Goal: Task Accomplishment & Management: Manage account settings

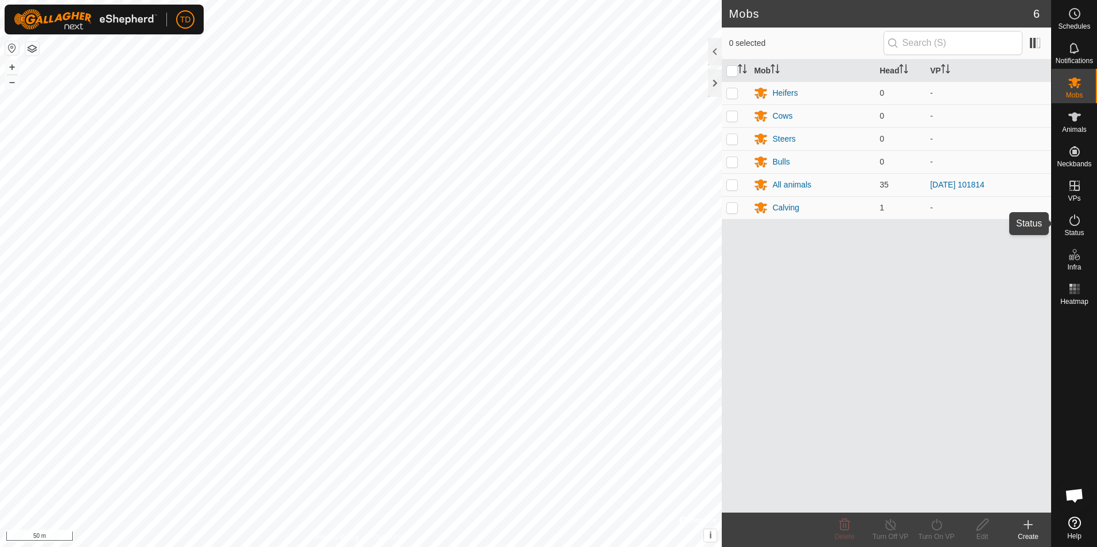
click at [1078, 217] on icon at bounding box center [1075, 220] width 10 height 11
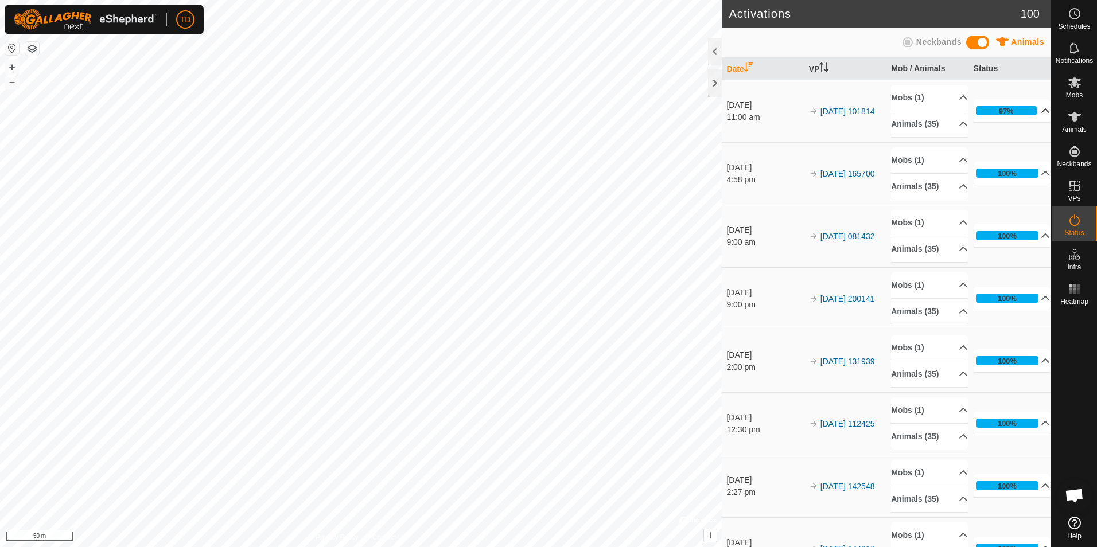
click at [1041, 111] on icon at bounding box center [1045, 110] width 9 height 9
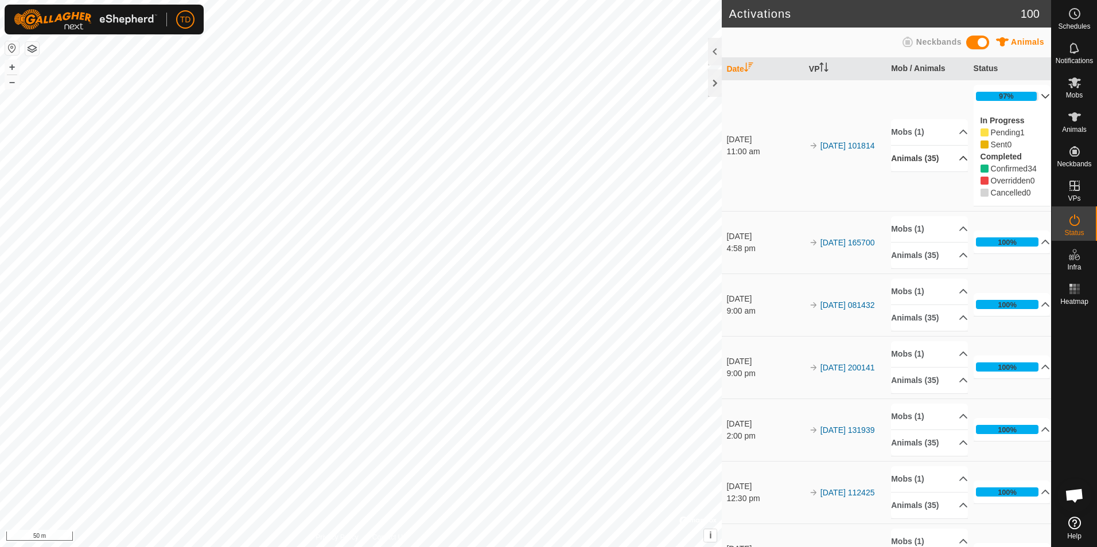
click at [907, 161] on p-accordion-header "Animals (35)" at bounding box center [929, 159] width 77 height 26
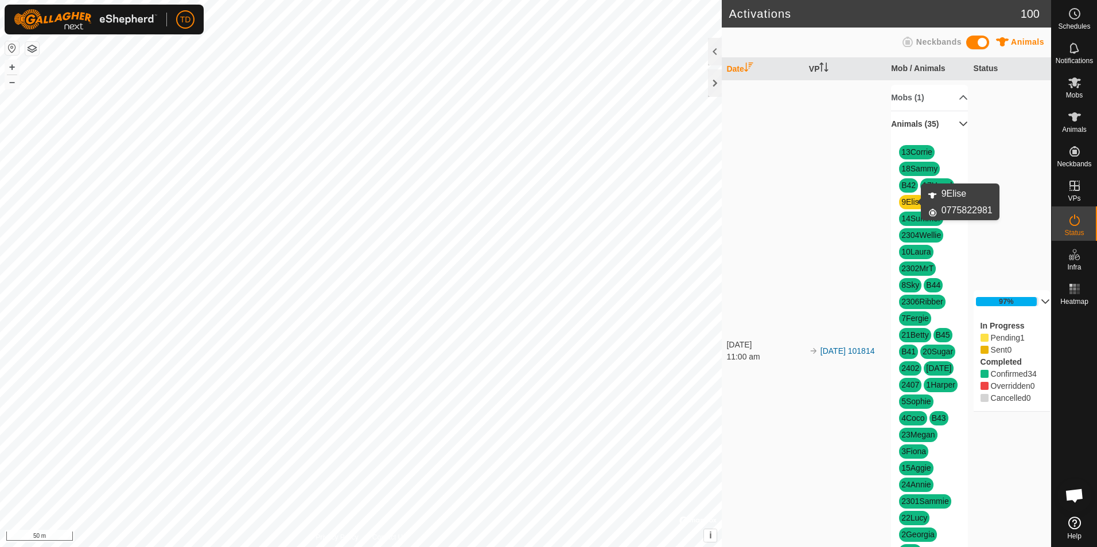
click at [911, 204] on link "9Elise" at bounding box center [913, 201] width 22 height 9
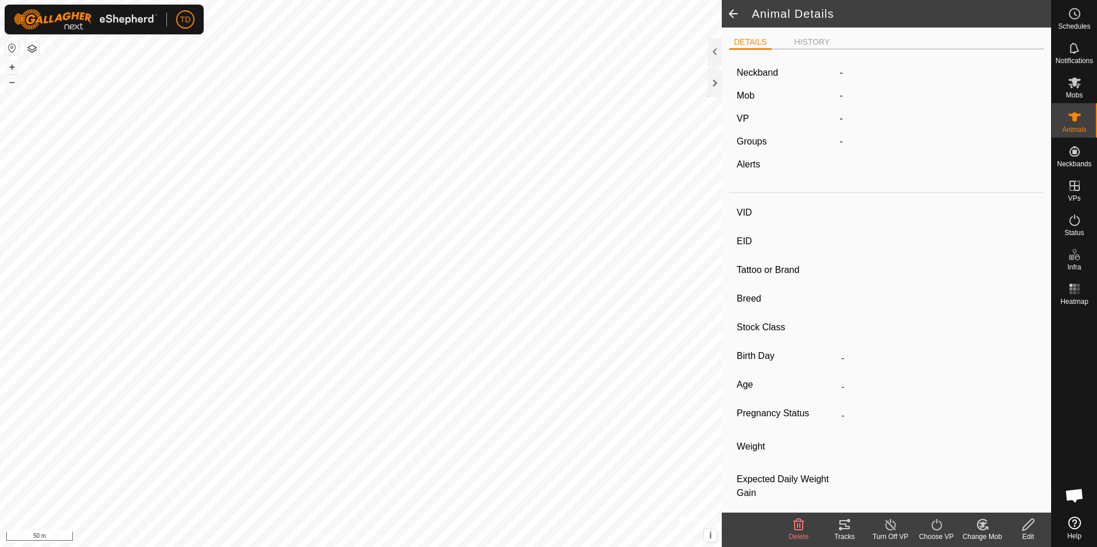
type input "9Elise"
type input "-"
type input "[PERSON_NAME]"
type input "-"
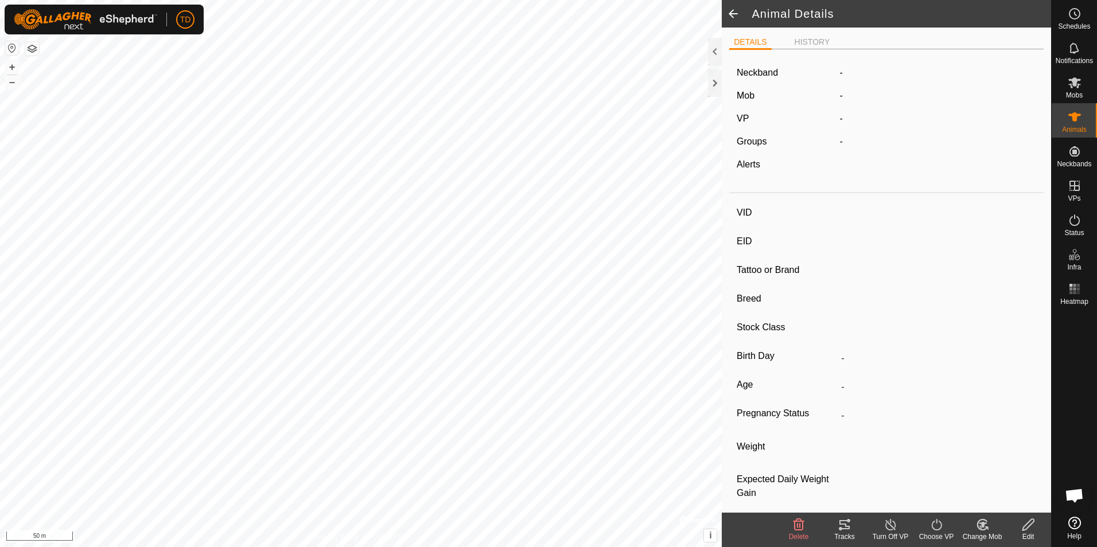
type input "04/2021"
type input "4 years 5 months"
type input "0 kg"
type input "-"
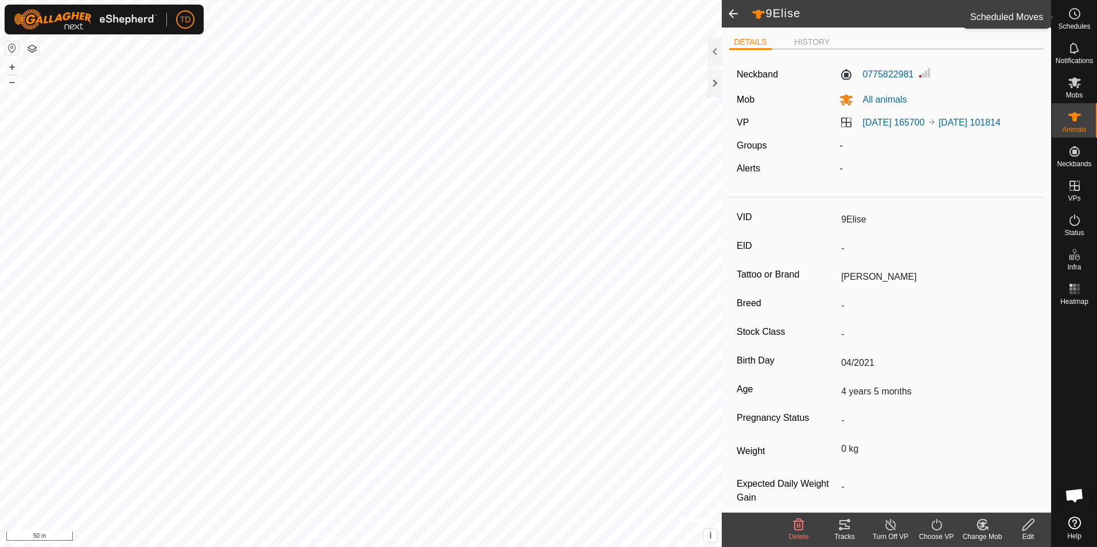
click at [1073, 17] on icon at bounding box center [1075, 14] width 14 height 14
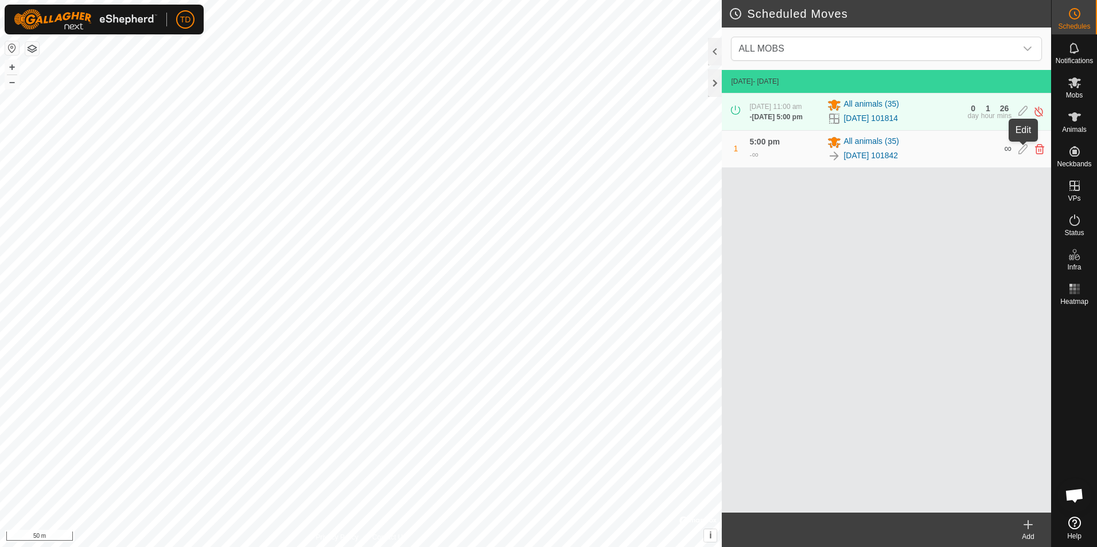
click at [1021, 153] on icon at bounding box center [1023, 149] width 9 height 10
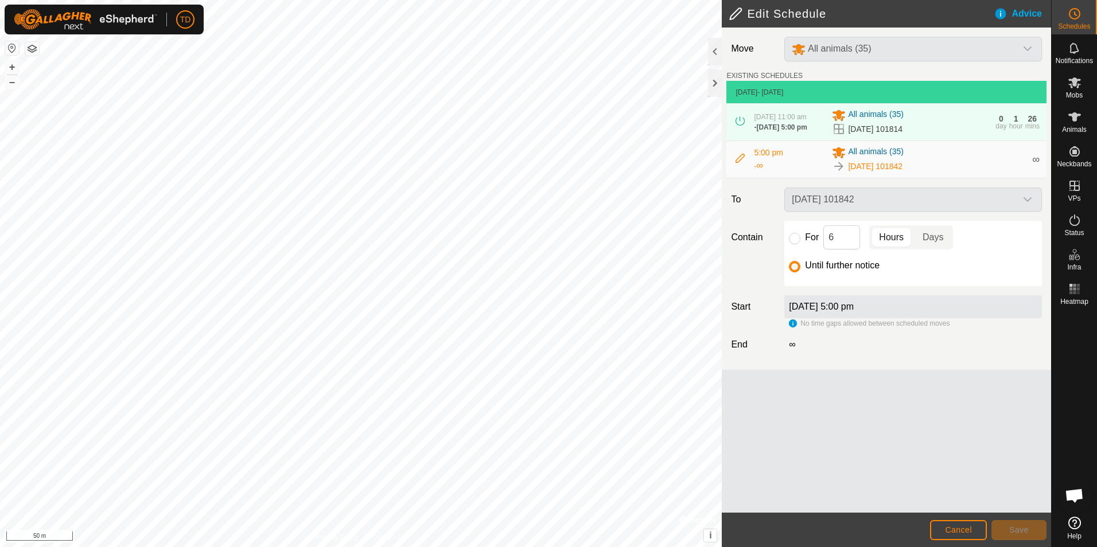
click at [738, 158] on icon at bounding box center [740, 158] width 9 height 9
click at [739, 161] on icon at bounding box center [740, 158] width 9 height 9
click at [965, 530] on span "Cancel" at bounding box center [958, 530] width 27 height 9
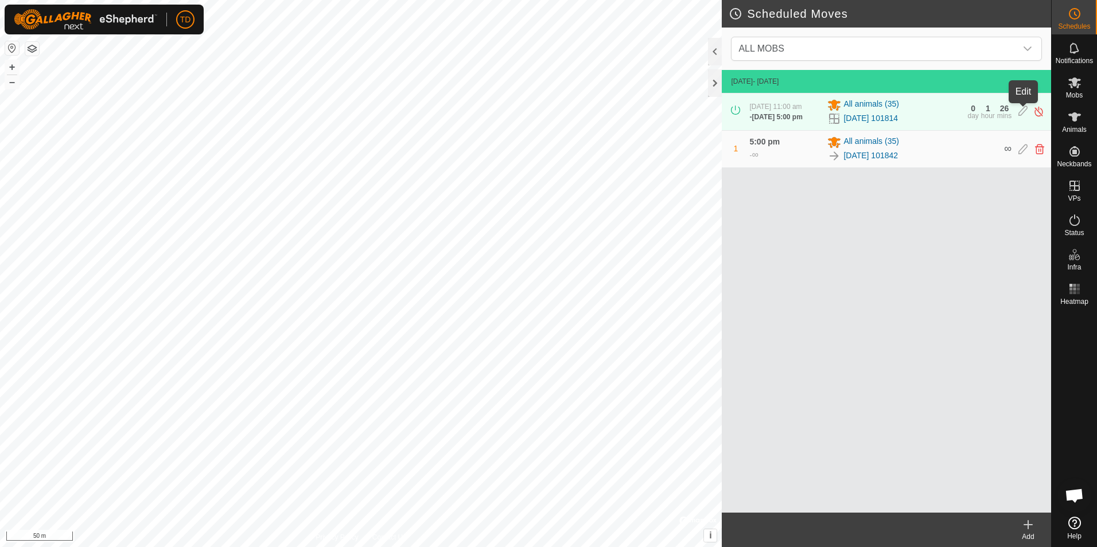
click at [1021, 113] on icon at bounding box center [1023, 112] width 9 height 12
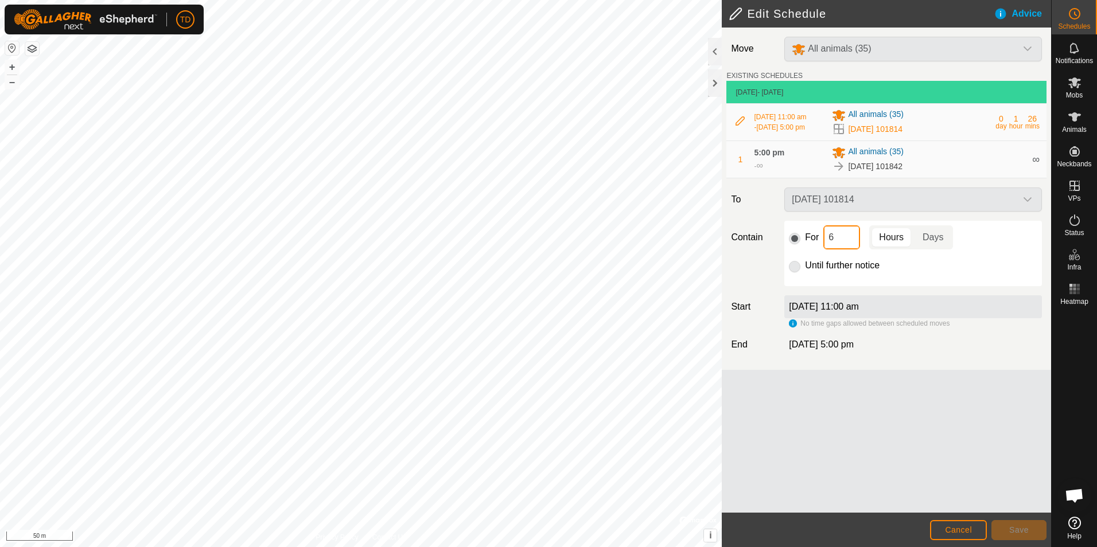
drag, startPoint x: 826, startPoint y: 238, endPoint x: 842, endPoint y: 237, distance: 15.5
click at [842, 237] on input "6" at bounding box center [842, 238] width 37 height 24
type input "5"
click at [886, 239] on p-togglebutton "Hours" at bounding box center [891, 238] width 44 height 24
click at [1017, 526] on span "Save" at bounding box center [1019, 530] width 20 height 9
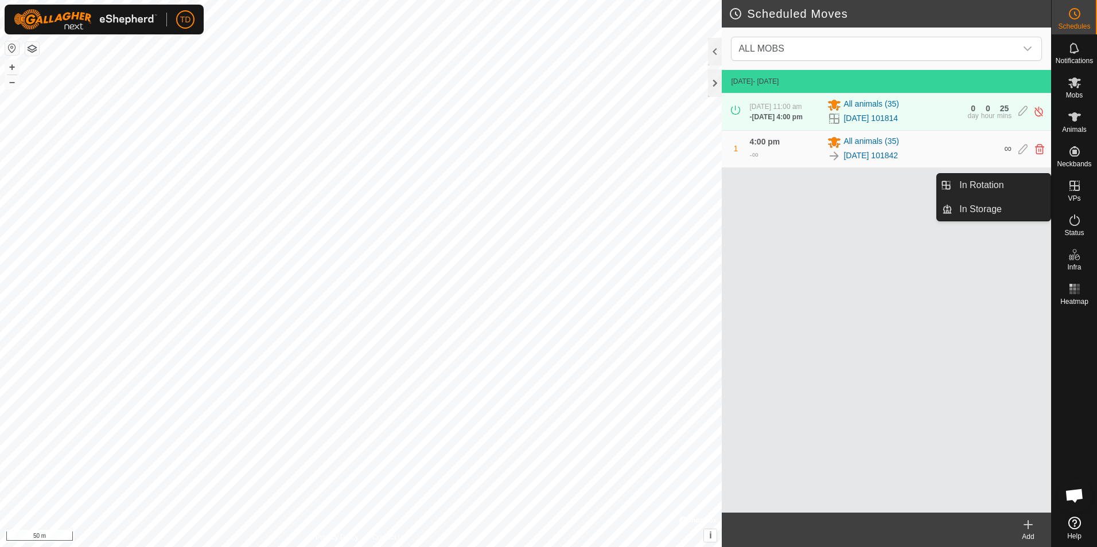
click at [1073, 186] on icon at bounding box center [1075, 186] width 10 height 10
click at [1005, 190] on link "In Rotation" at bounding box center [1002, 185] width 98 height 23
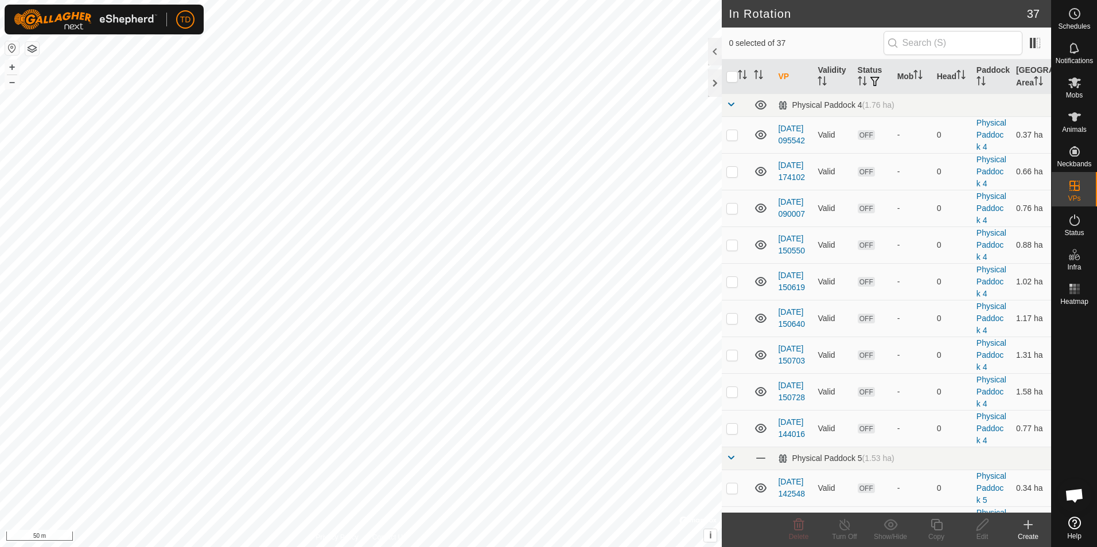
click at [1028, 528] on icon at bounding box center [1028, 525] width 0 height 8
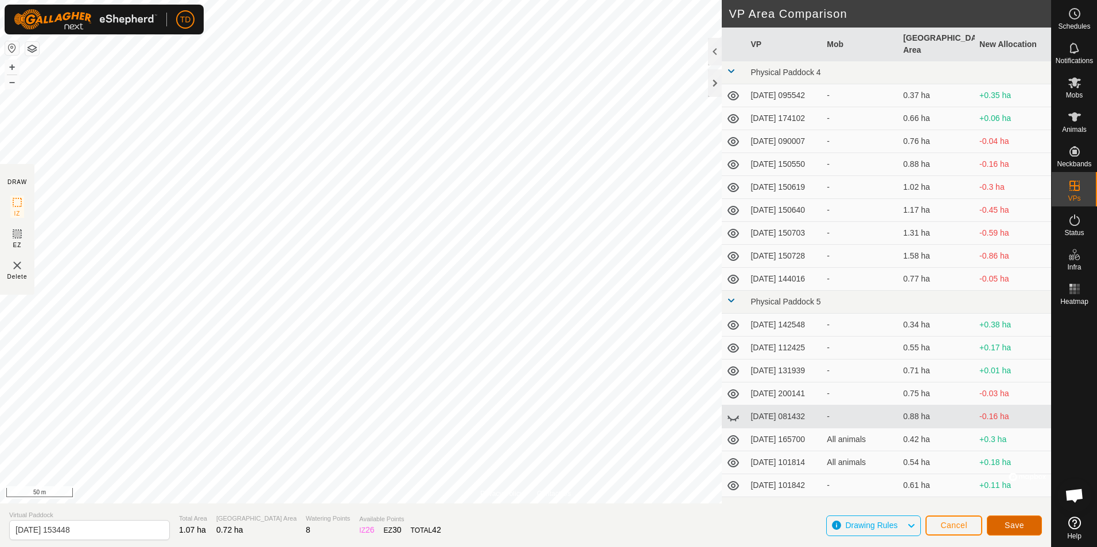
click at [1018, 523] on span "Save" at bounding box center [1015, 525] width 20 height 9
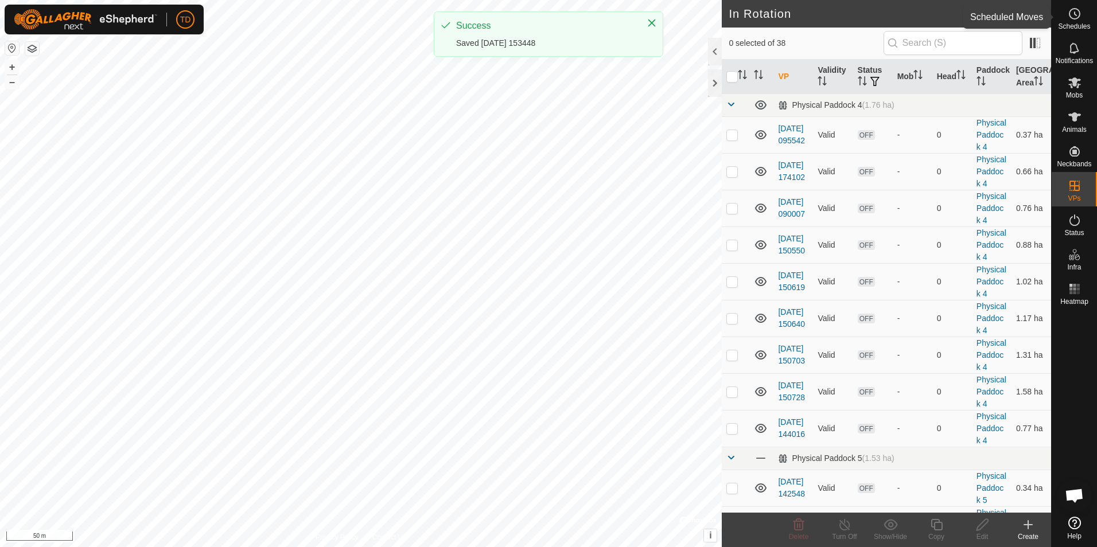
click at [1071, 14] on icon at bounding box center [1075, 14] width 14 height 14
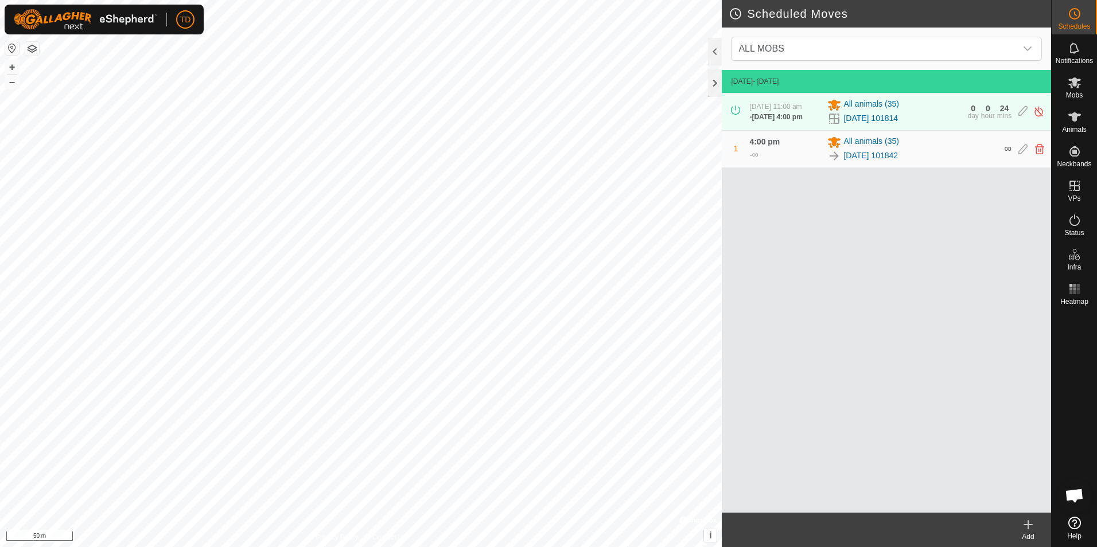
click at [1027, 523] on icon at bounding box center [1028, 525] width 14 height 14
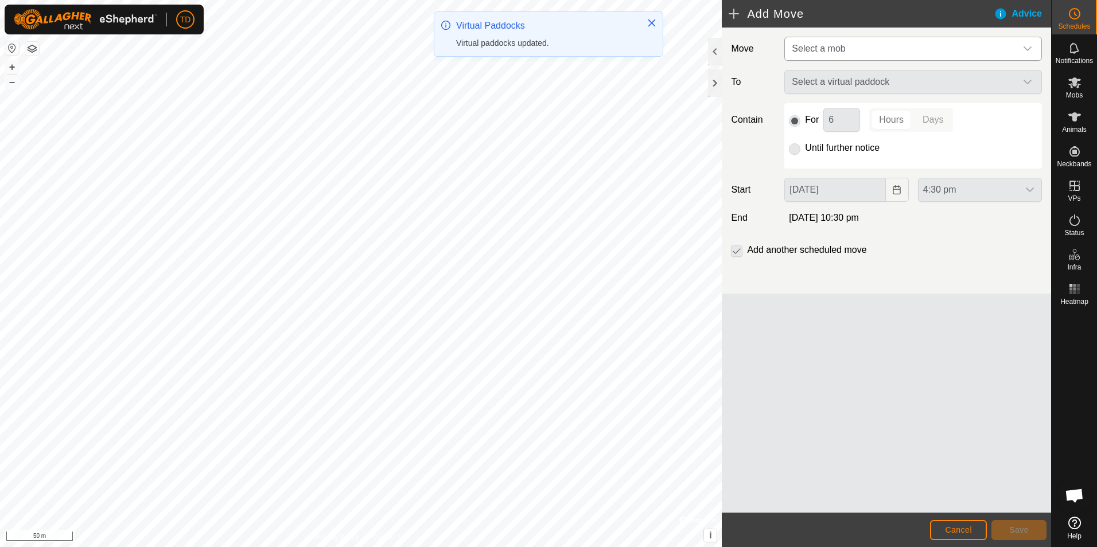
click at [1026, 48] on icon "dropdown trigger" at bounding box center [1028, 48] width 8 height 5
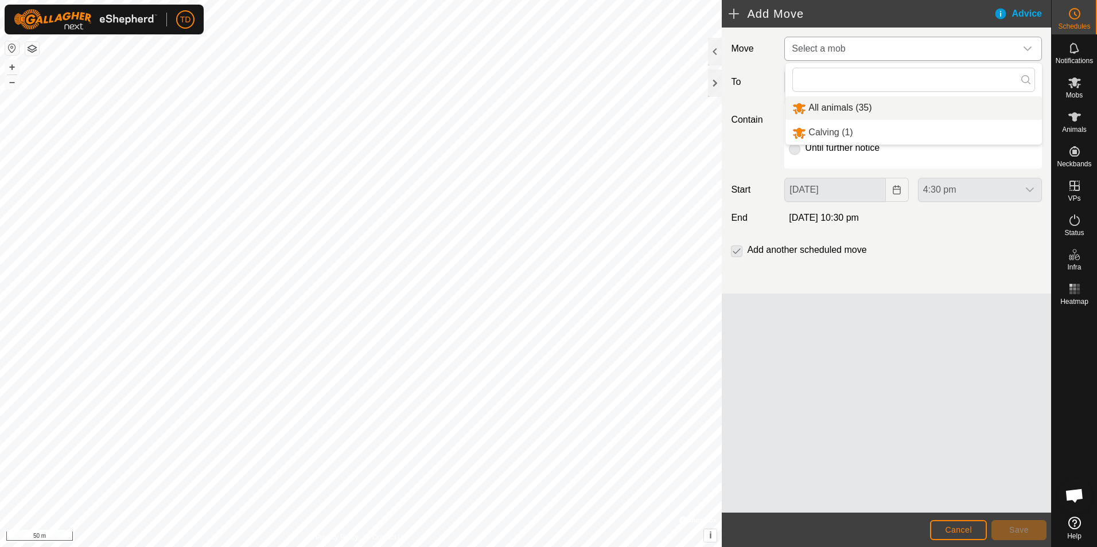
click at [871, 104] on li "All animals (35)" at bounding box center [914, 108] width 257 height 24
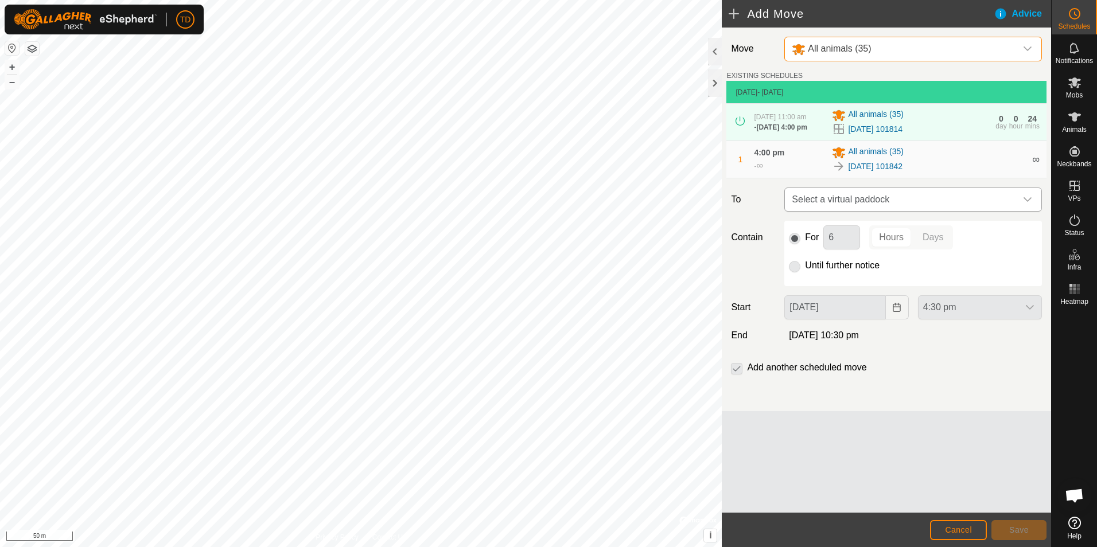
click at [1027, 200] on icon "dropdown trigger" at bounding box center [1028, 199] width 8 height 5
click at [861, 282] on li "[DATE] 153448 0.72 ha" at bounding box center [913, 281] width 243 height 17
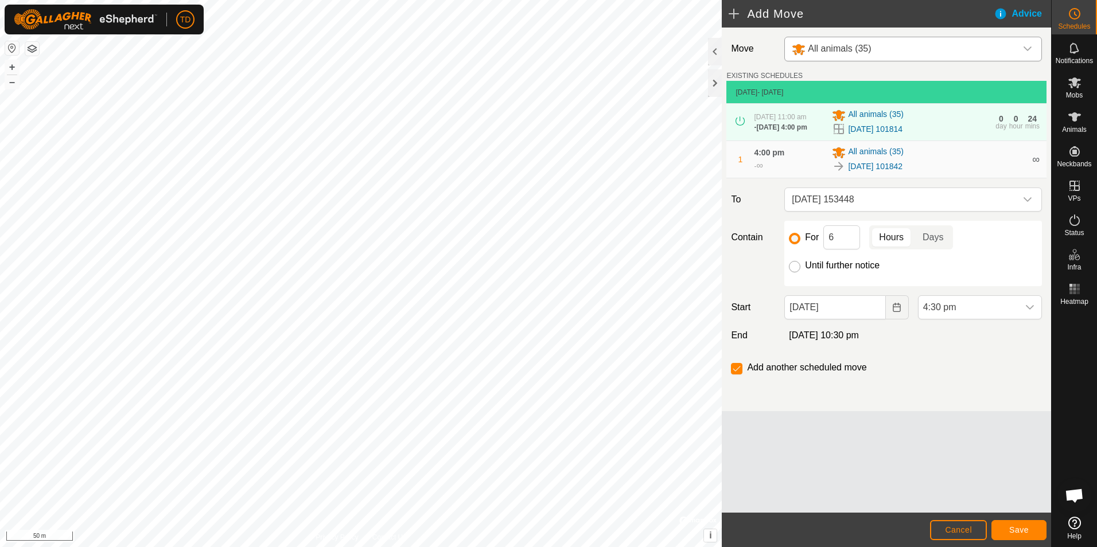
click at [795, 266] on input "Until further notice" at bounding box center [794, 266] width 11 height 11
radio input "true"
checkbox input "false"
click at [926, 309] on span "4:30 pm" at bounding box center [969, 307] width 100 height 23
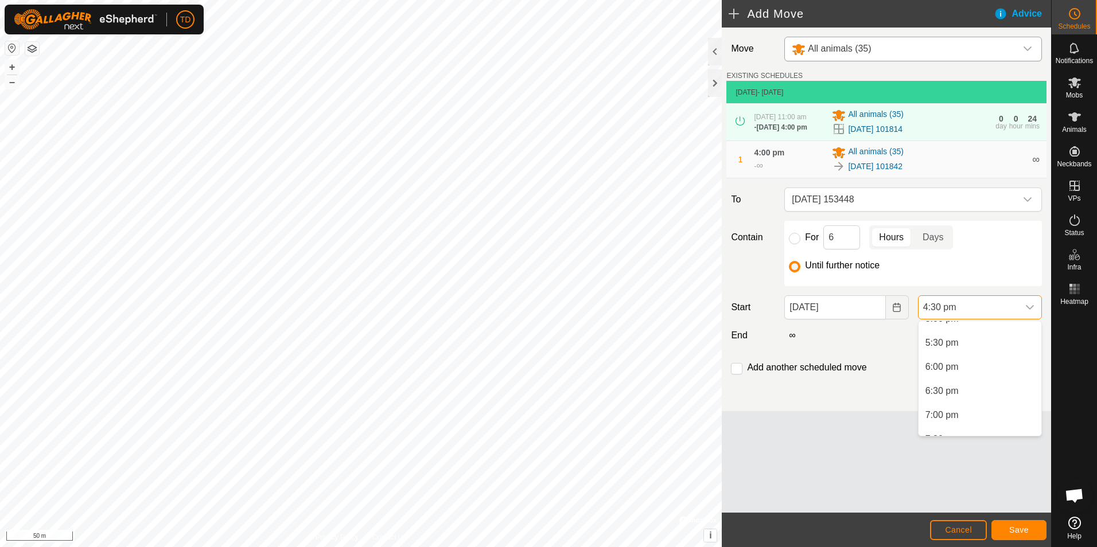
scroll to position [856, 0]
click at [944, 402] on li "7:30 pm" at bounding box center [980, 400] width 123 height 23
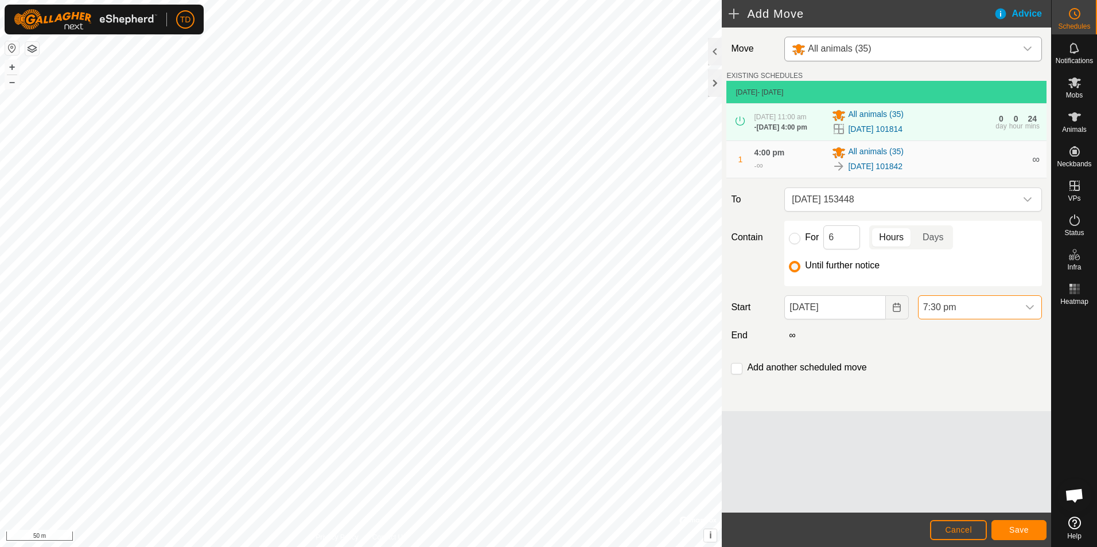
scroll to position [795, 0]
click at [1016, 529] on span "Save" at bounding box center [1019, 530] width 20 height 9
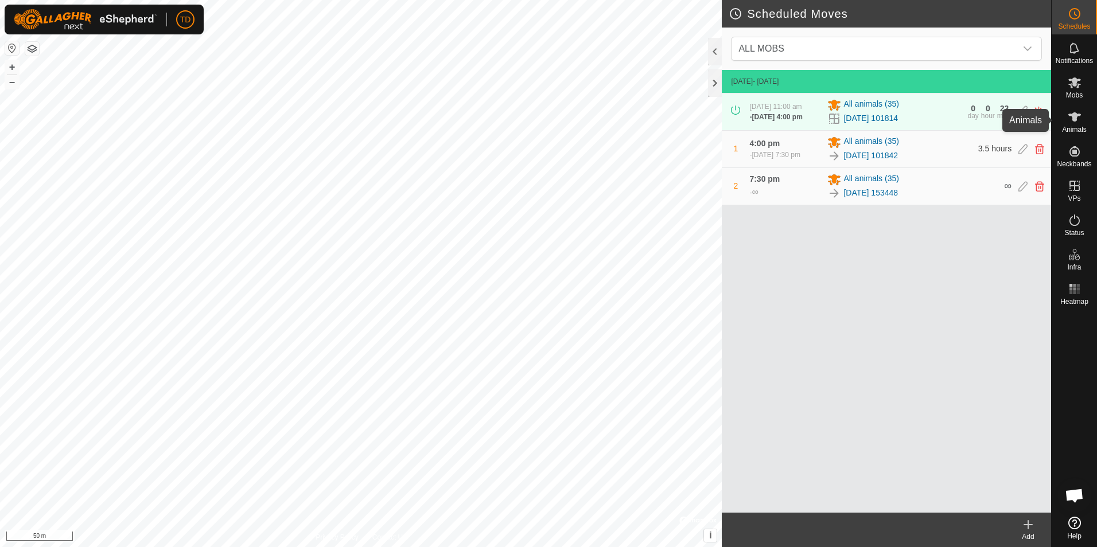
click at [1070, 121] on icon at bounding box center [1075, 117] width 14 height 14
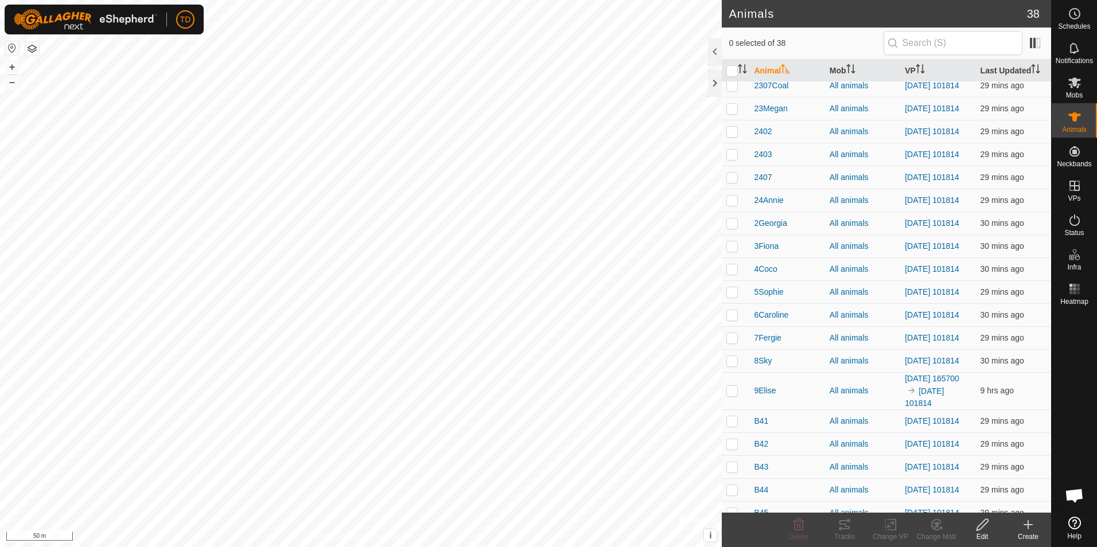
scroll to position [422, 0]
click at [764, 396] on span "9Elise" at bounding box center [765, 390] width 22 height 12
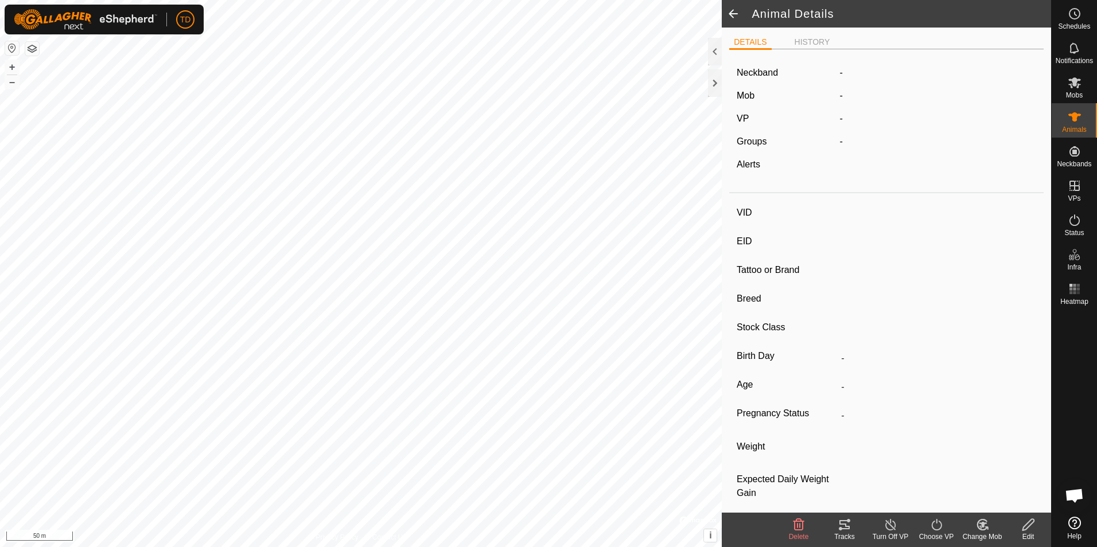
type input "9Elise"
type input "-"
type input "[PERSON_NAME]"
type input "-"
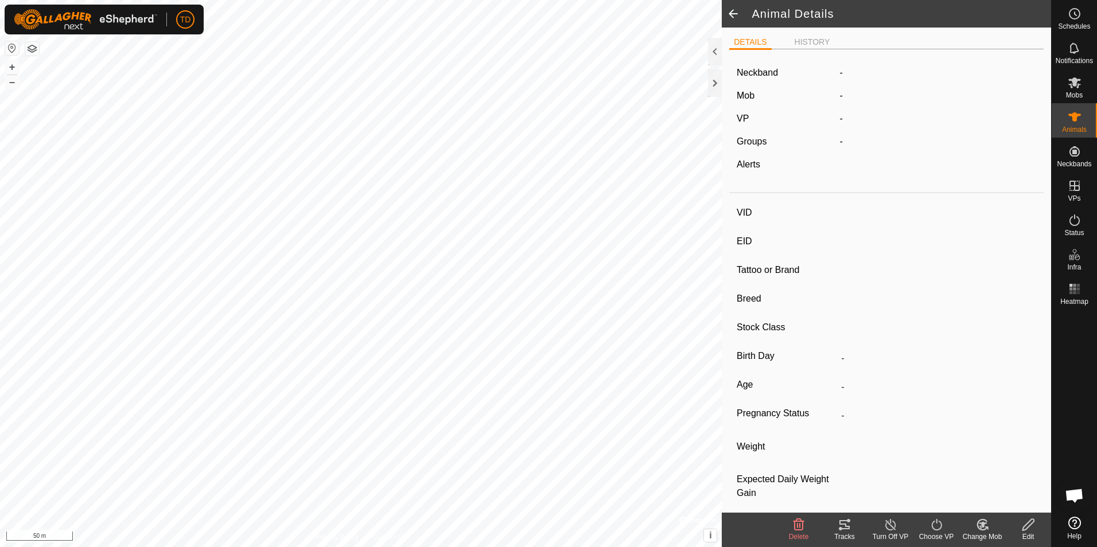
type input "04/2021"
type input "4 years 5 months"
type input "0 kg"
type input "-"
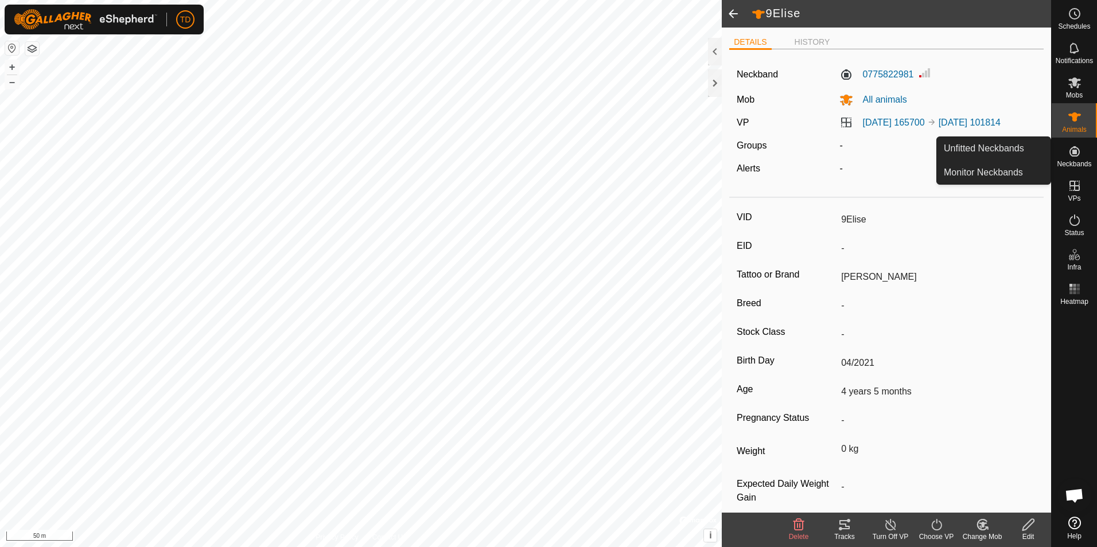
click at [1078, 158] on es-neckbands-svg-icon at bounding box center [1075, 151] width 21 height 18
click at [1022, 173] on span "Monitor Neckbands" at bounding box center [983, 173] width 79 height 14
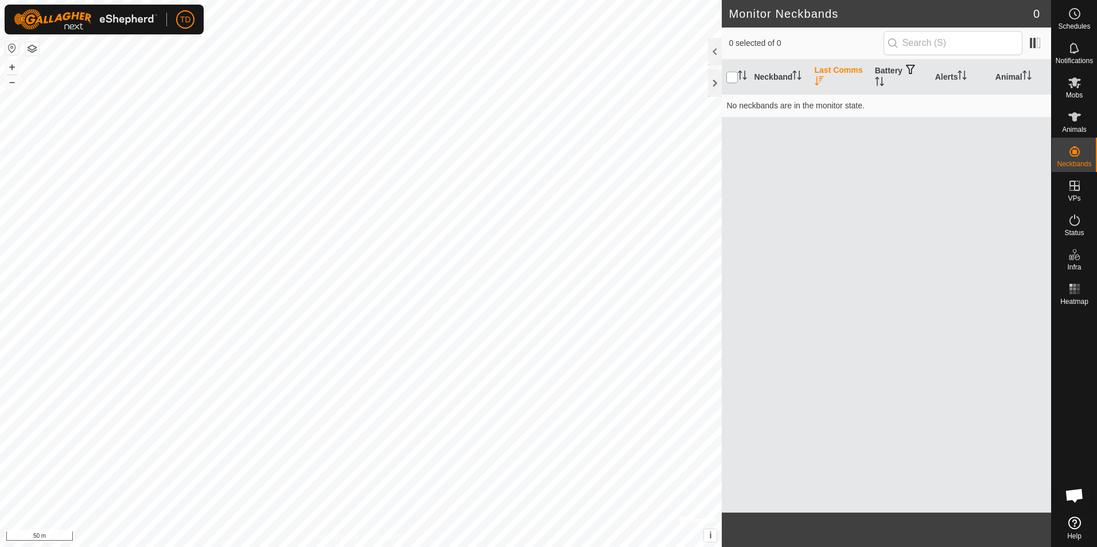
click at [733, 77] on input "checkbox" at bounding box center [732, 77] width 11 height 11
checkbox input "true"
click at [714, 51] on div at bounding box center [715, 52] width 14 height 28
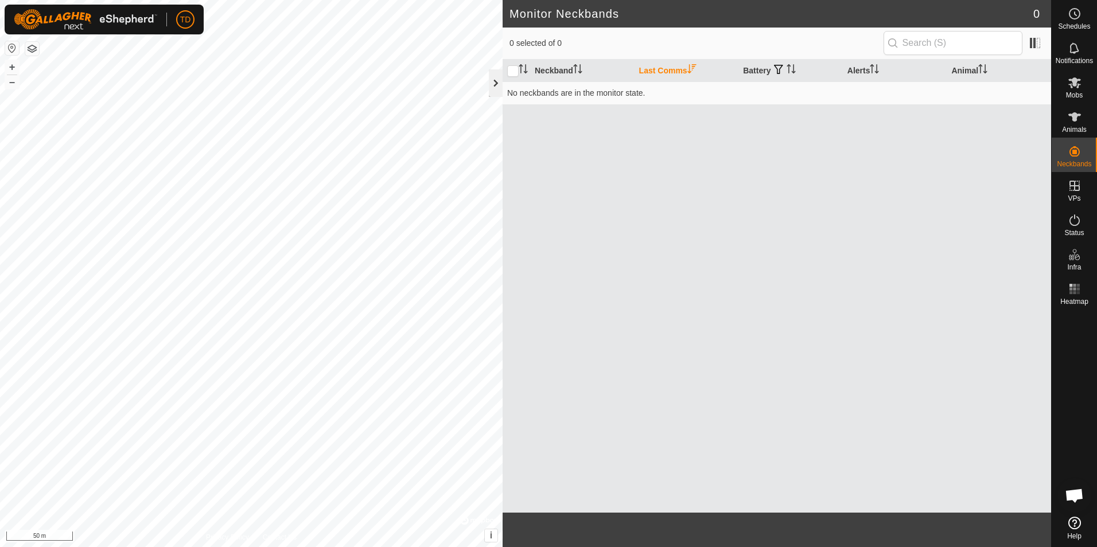
click at [496, 87] on div at bounding box center [496, 83] width 14 height 28
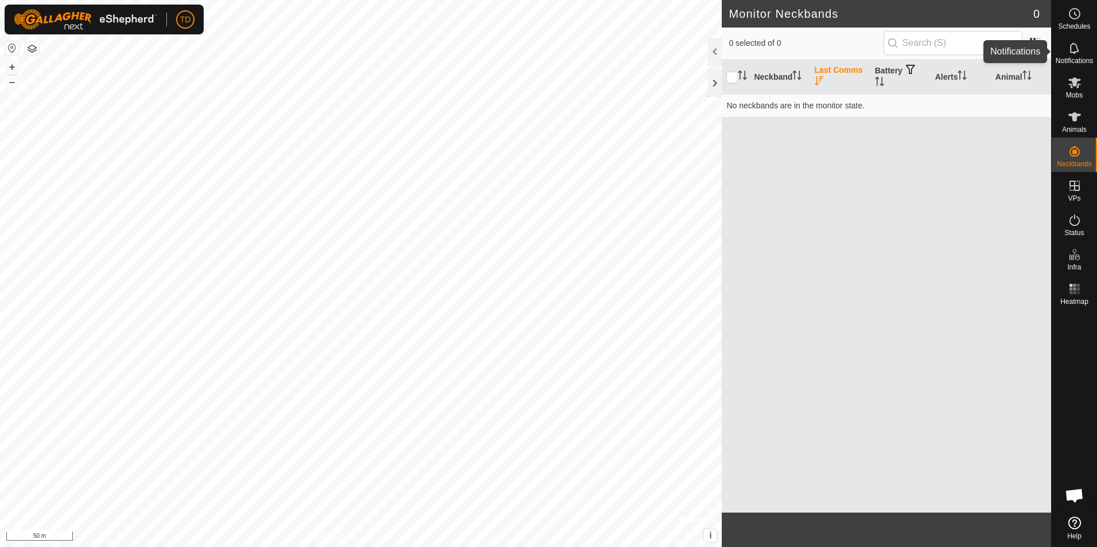
click at [1067, 56] on es-notification-svg-icon at bounding box center [1075, 48] width 21 height 18
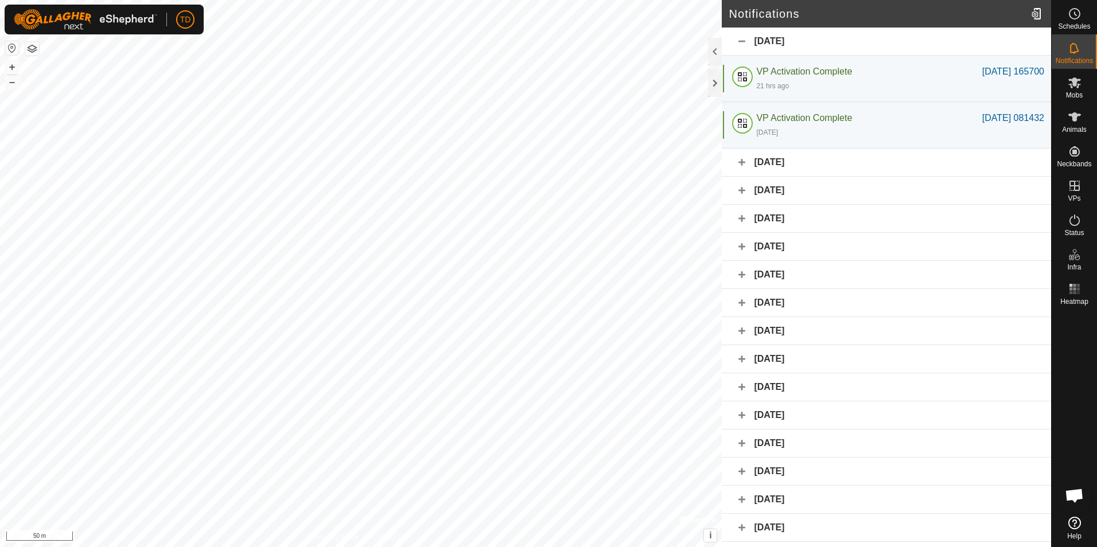
click at [768, 163] on div "[DATE]" at bounding box center [886, 163] width 329 height 28
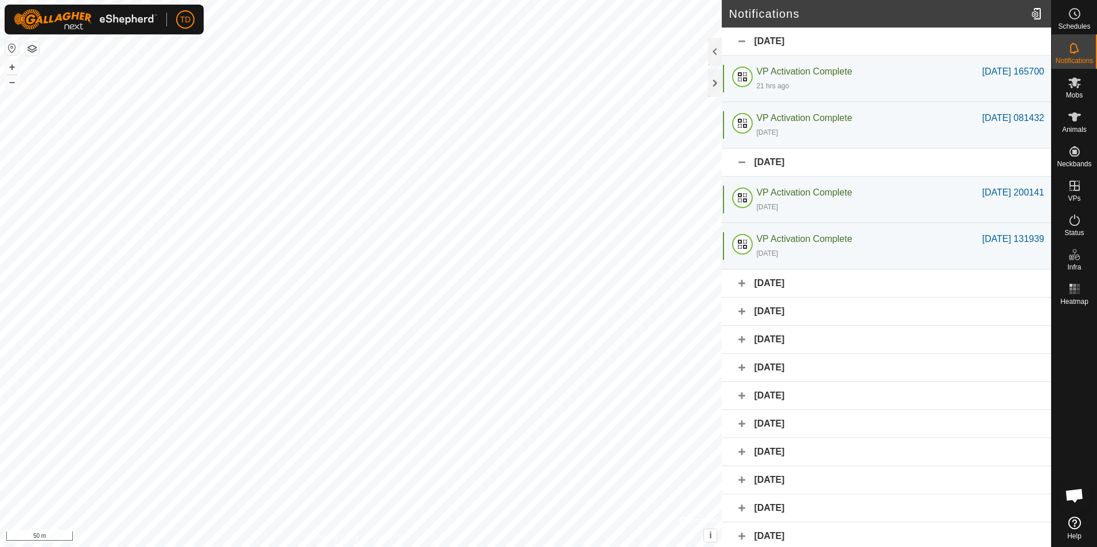
click at [779, 280] on div "[DATE]" at bounding box center [886, 284] width 329 height 28
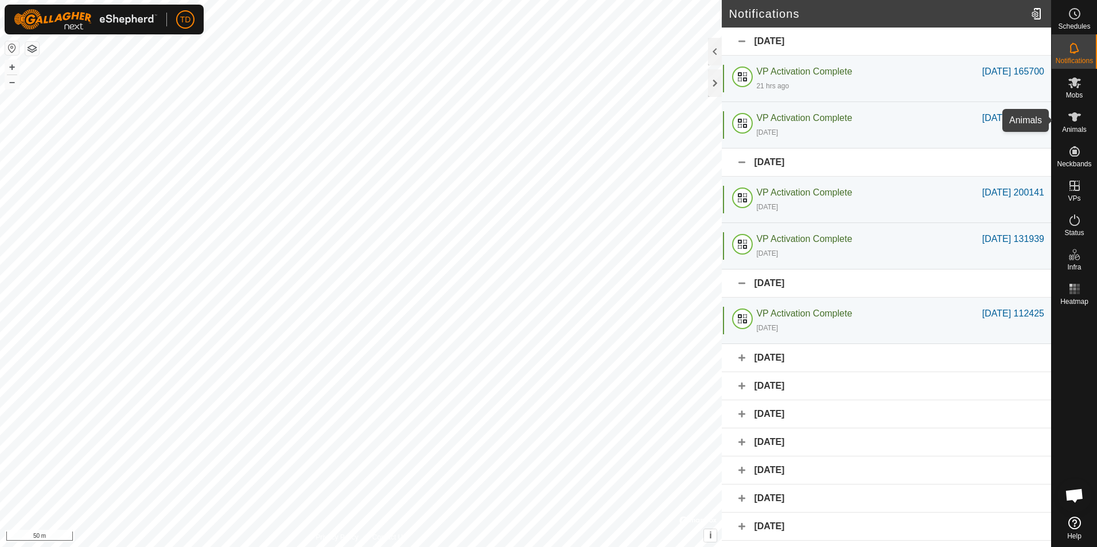
click at [1078, 122] on icon at bounding box center [1075, 117] width 14 height 14
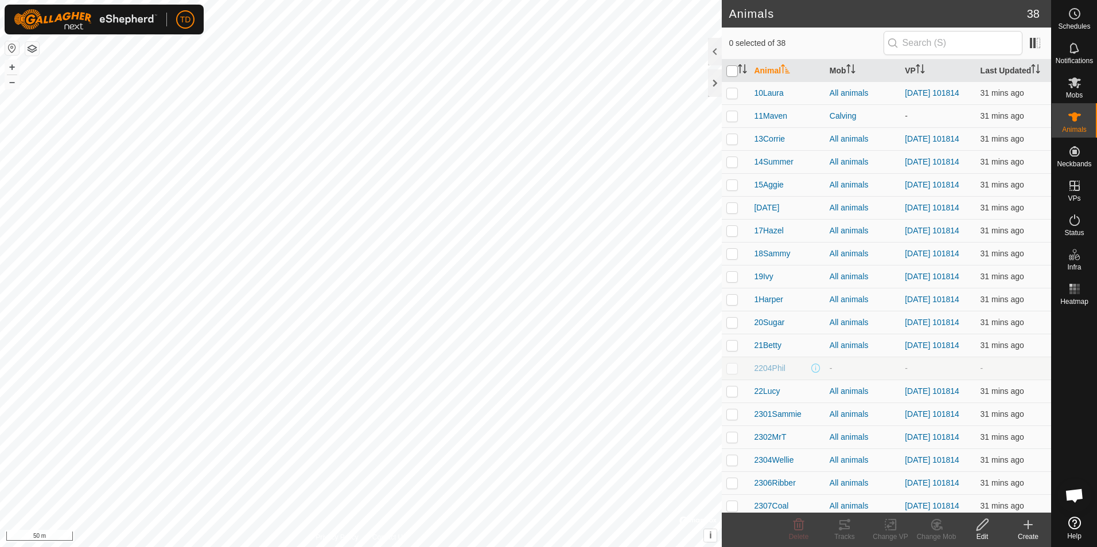
click at [733, 70] on input "checkbox" at bounding box center [732, 70] width 11 height 11
checkbox input "true"
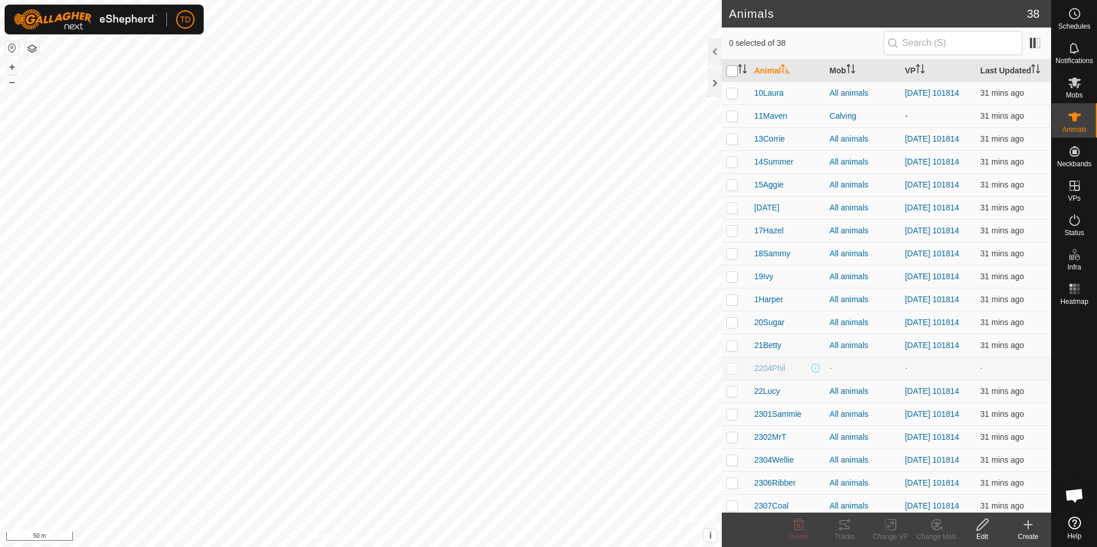
checkbox input "true"
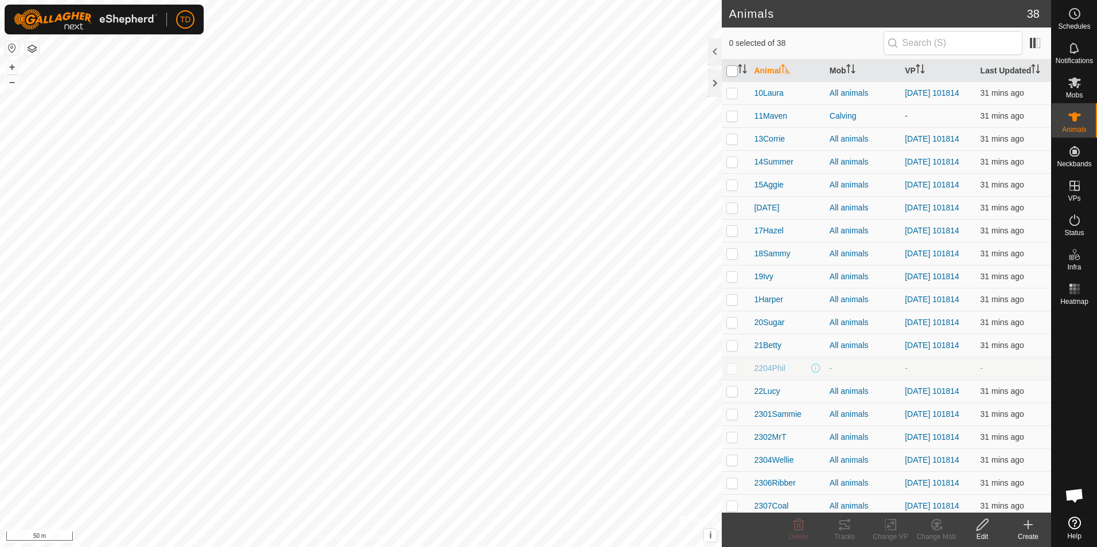
checkbox input "true"
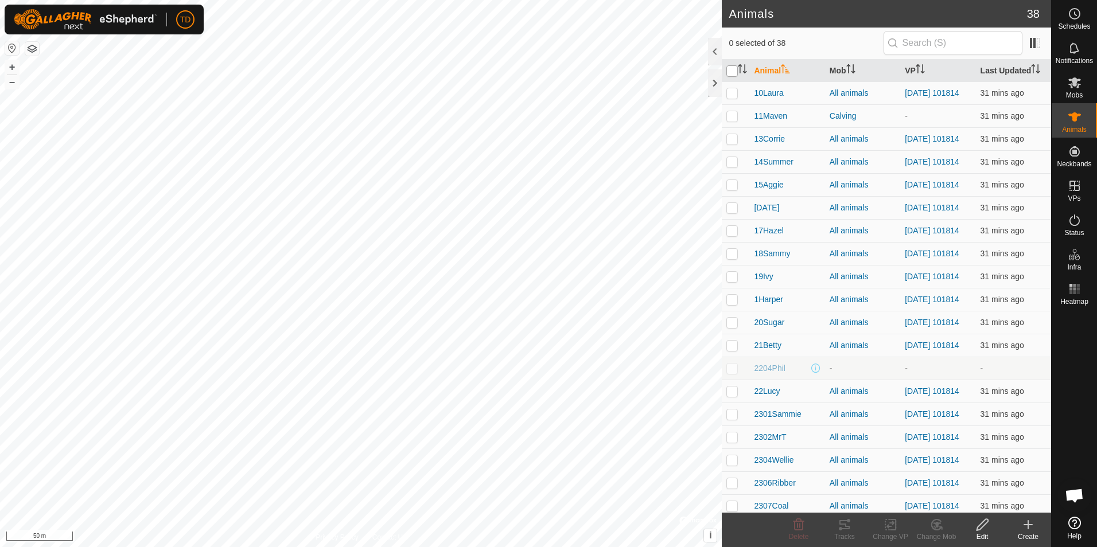
checkbox input "true"
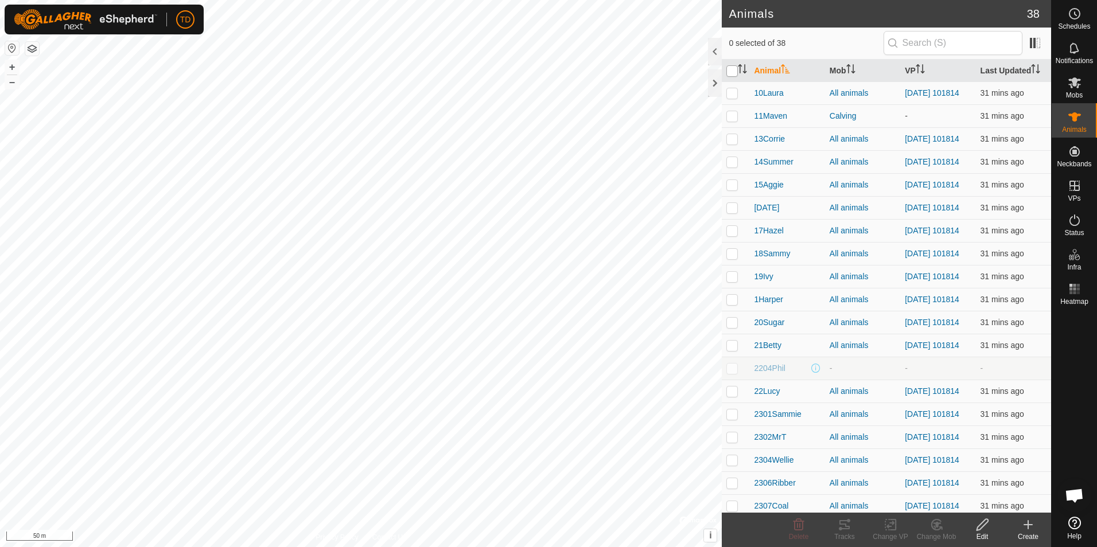
checkbox input "true"
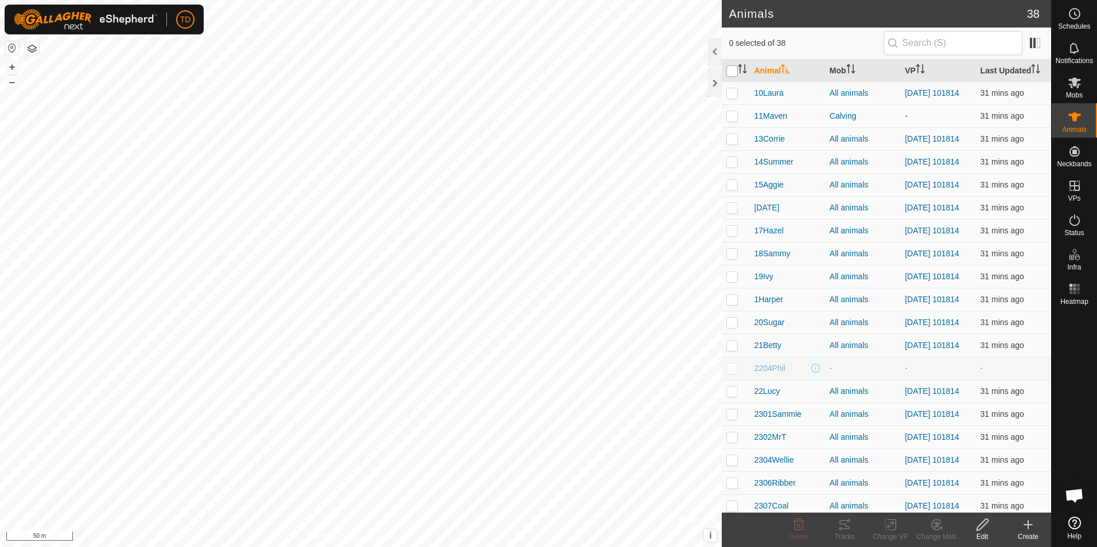
checkbox input "true"
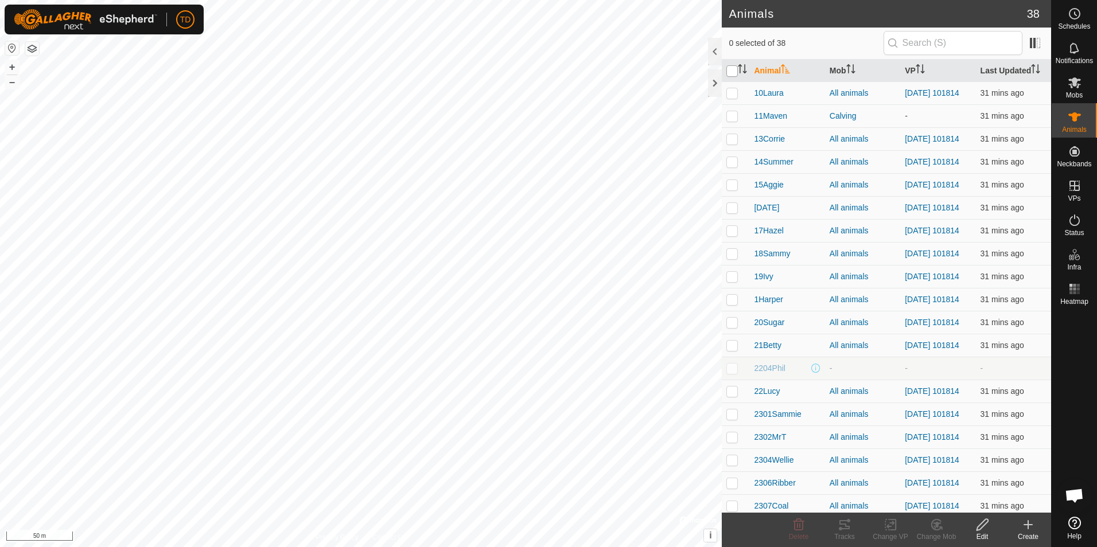
checkbox input "true"
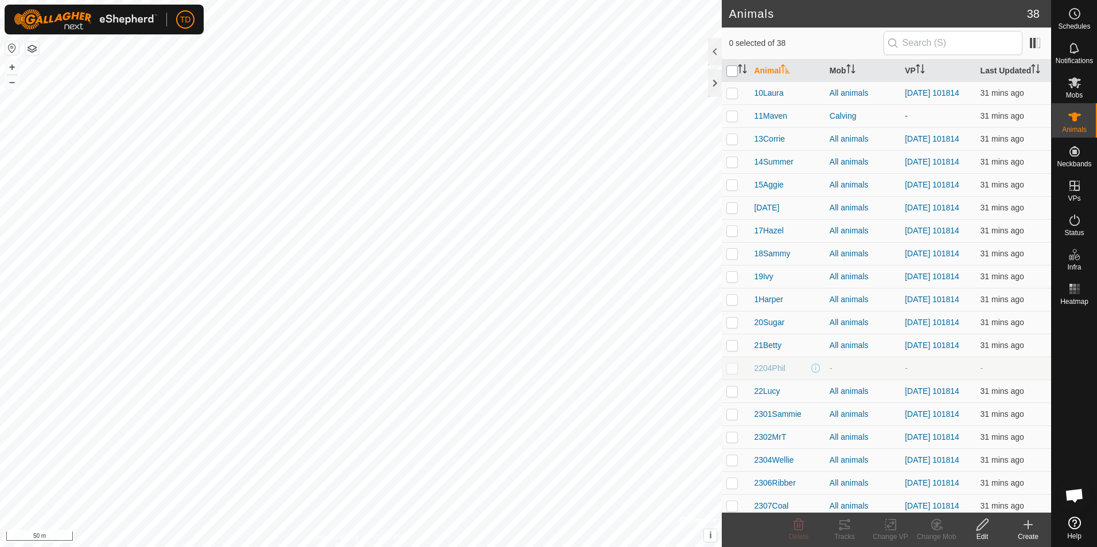
checkbox input "true"
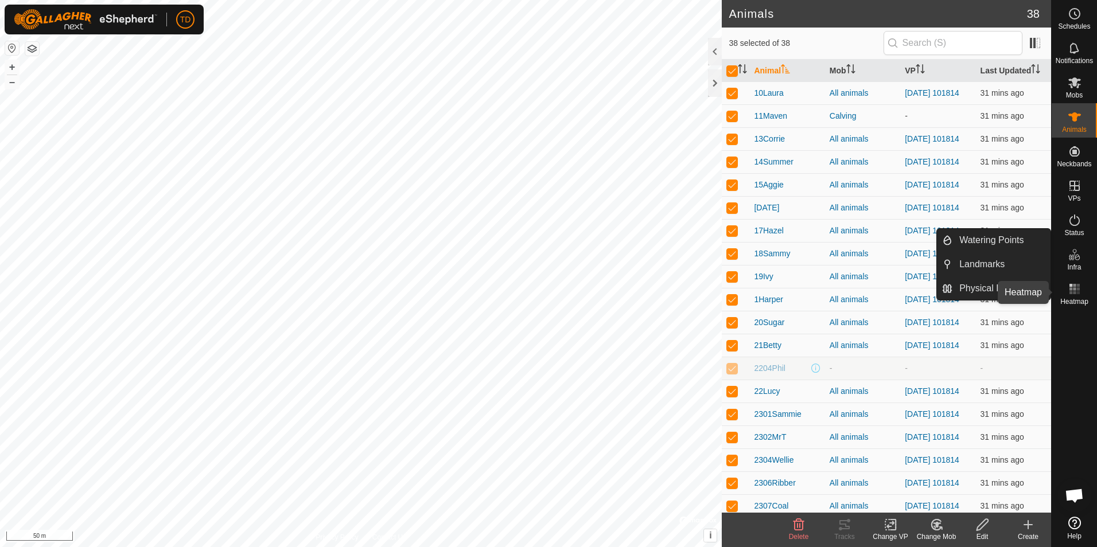
click at [1075, 286] on rect at bounding box center [1074, 285] width 3 height 3
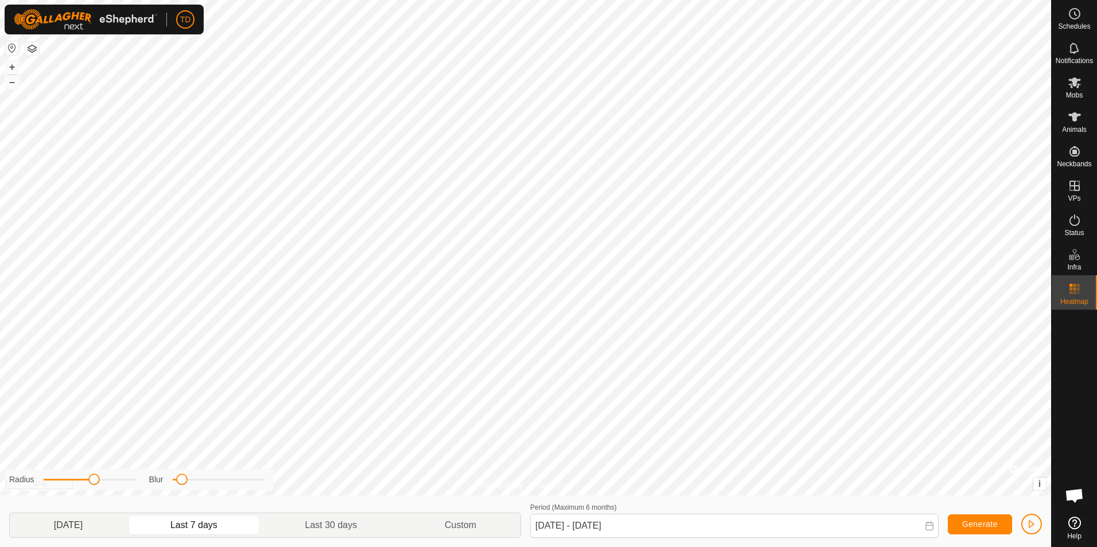
click at [96, 525] on p-togglebutton "[DATE]" at bounding box center [68, 526] width 117 height 24
type input "[DATE] - [DATE]"
drag, startPoint x: 181, startPoint y: 480, endPoint x: 235, endPoint y: 476, distance: 54.1
click at [235, 476] on span at bounding box center [231, 479] width 11 height 11
click at [96, 483] on span at bounding box center [93, 479] width 11 height 11
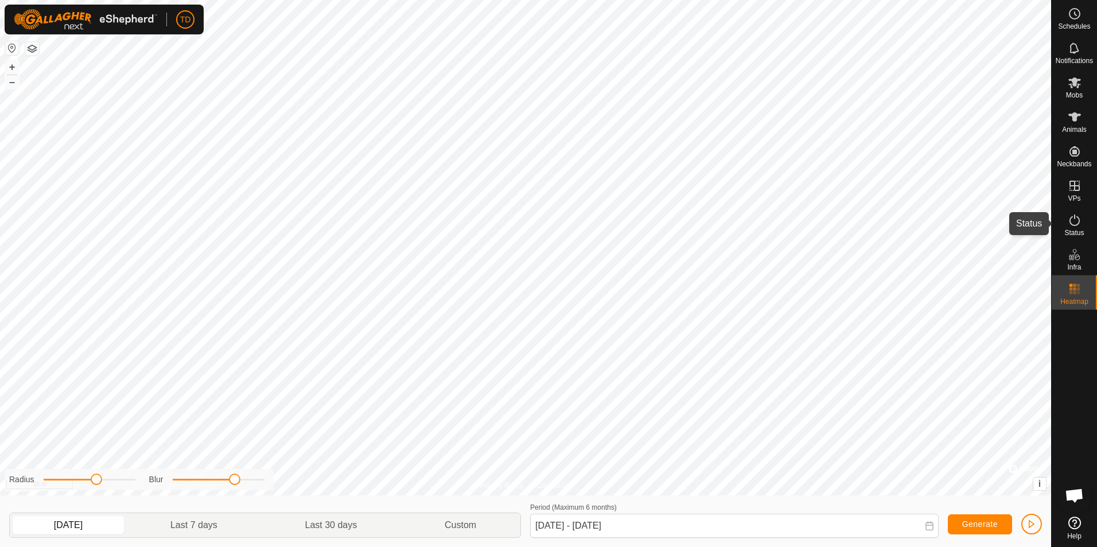
click at [1071, 221] on icon at bounding box center [1075, 220] width 14 height 14
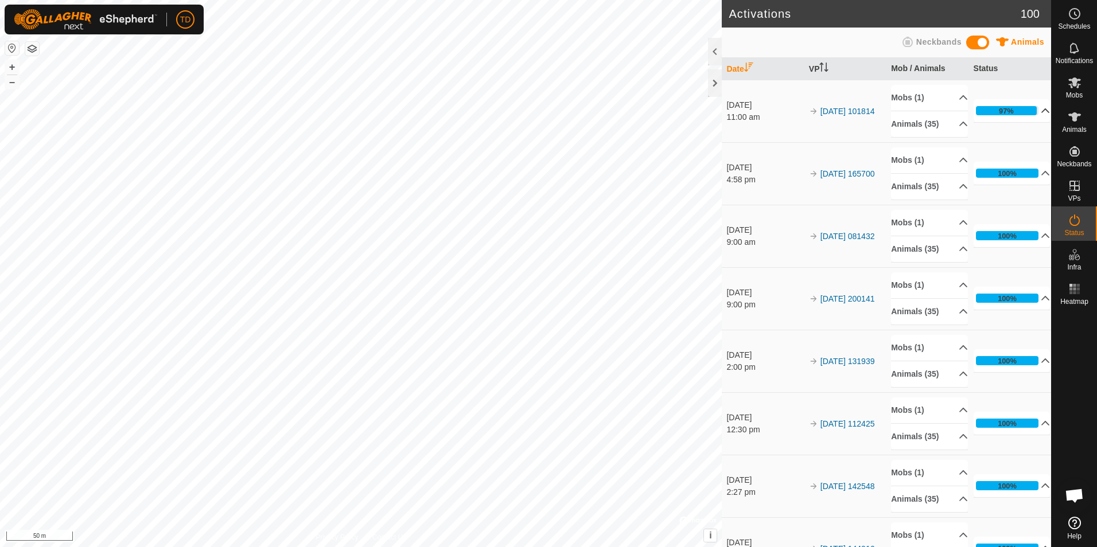
click at [1009, 110] on div "97%" at bounding box center [1006, 110] width 61 height 9
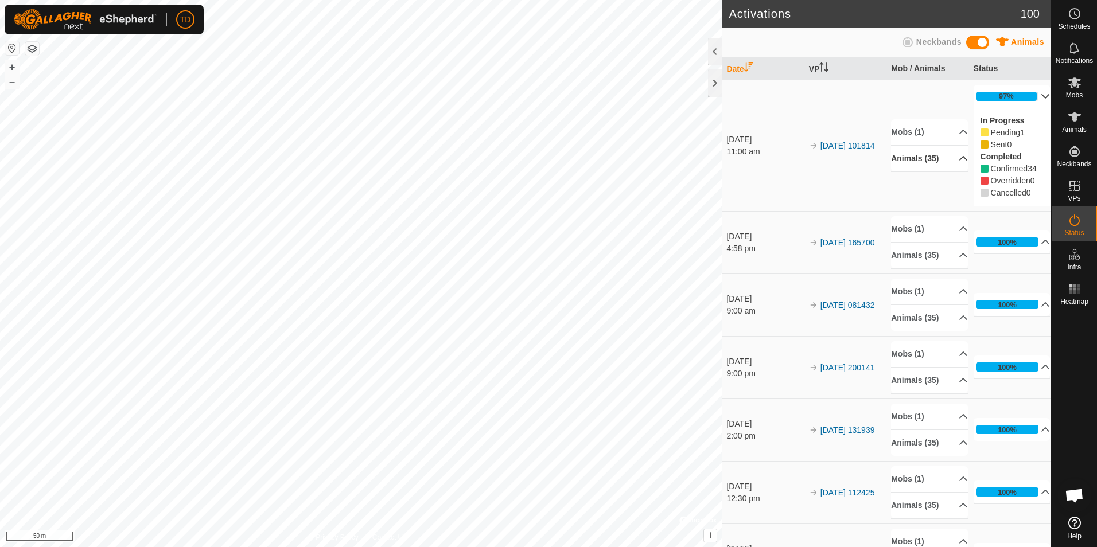
click at [923, 165] on p-accordion-header "Animals (35)" at bounding box center [929, 159] width 77 height 26
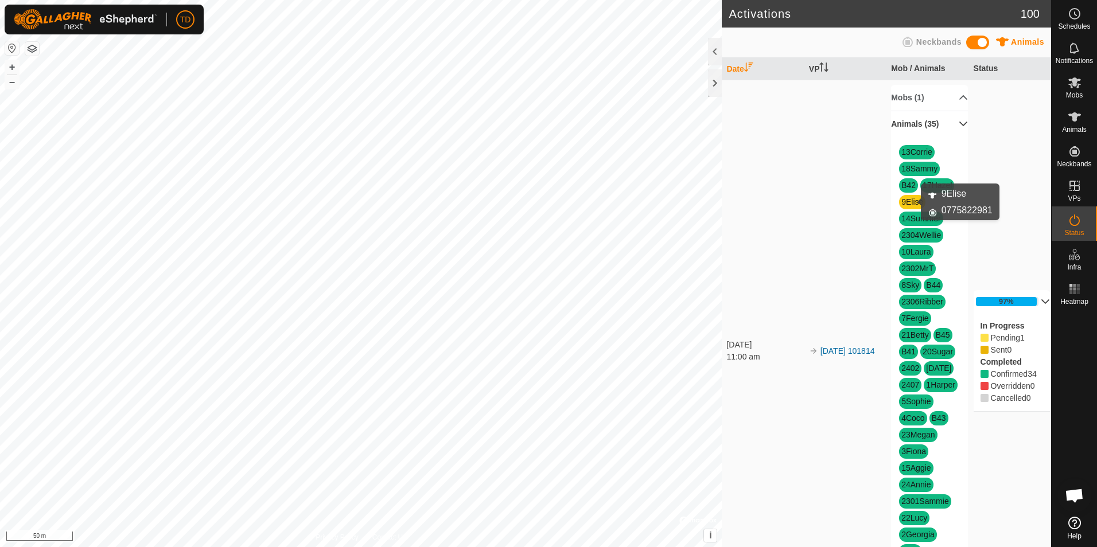
click at [907, 202] on link "9Elise" at bounding box center [913, 201] width 22 height 9
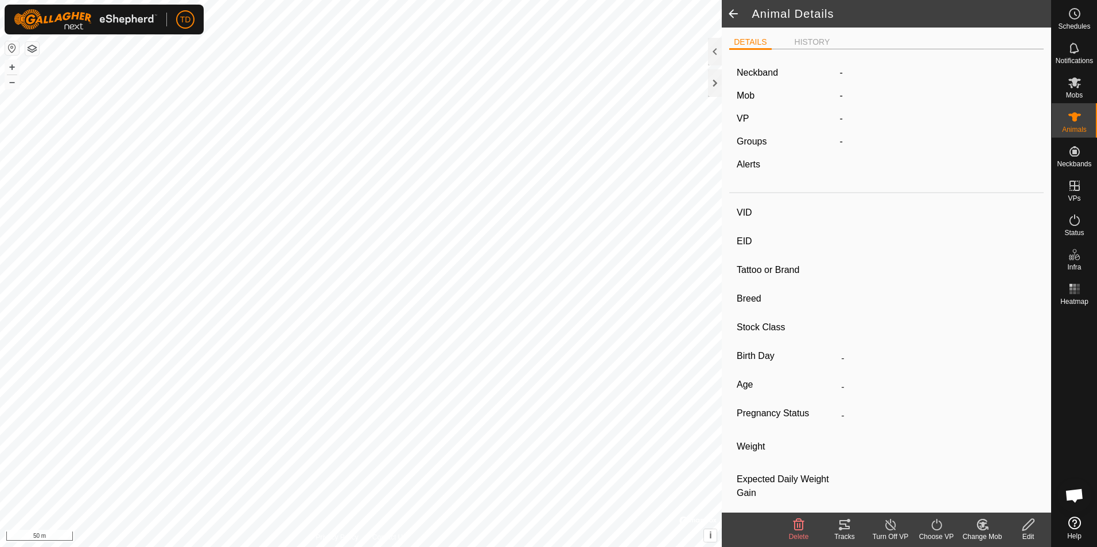
type input "9Elise"
type input "-"
type input "[PERSON_NAME]"
type input "-"
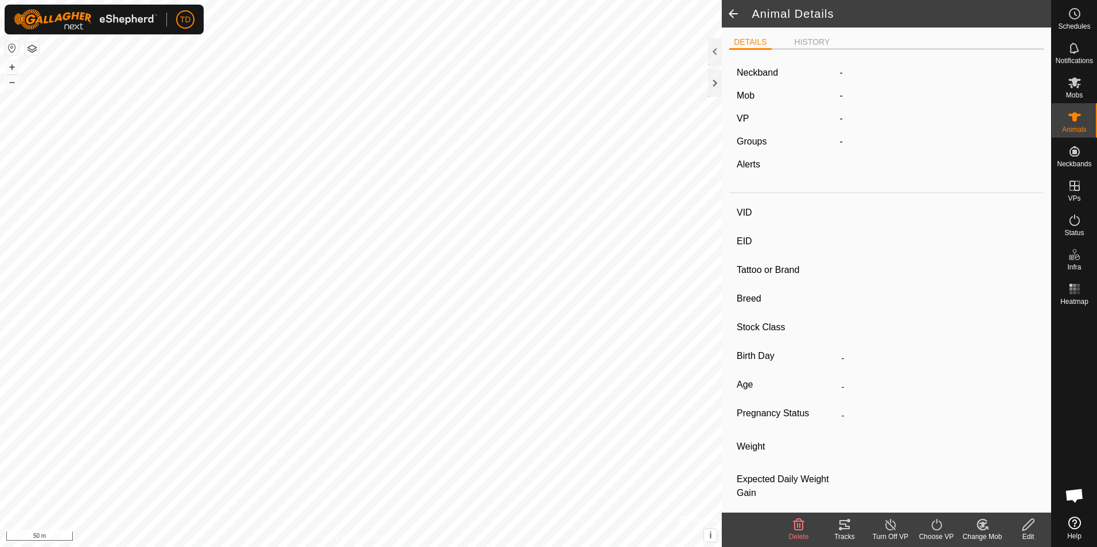
type input "04/2021"
type input "4 years 5 months"
type input "0 kg"
type input "-"
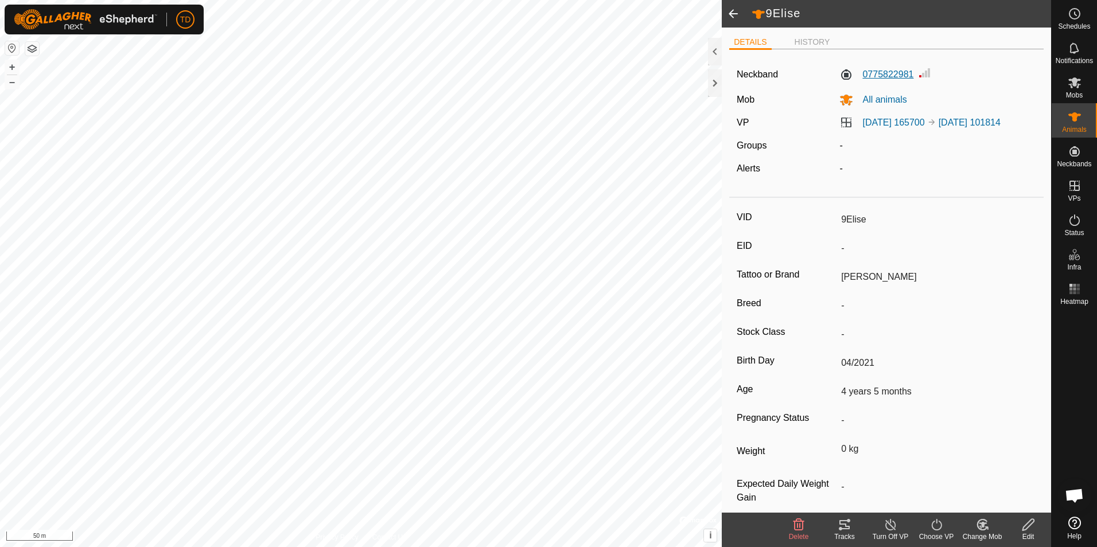
click at [886, 73] on label "0775822981" at bounding box center [877, 75] width 74 height 14
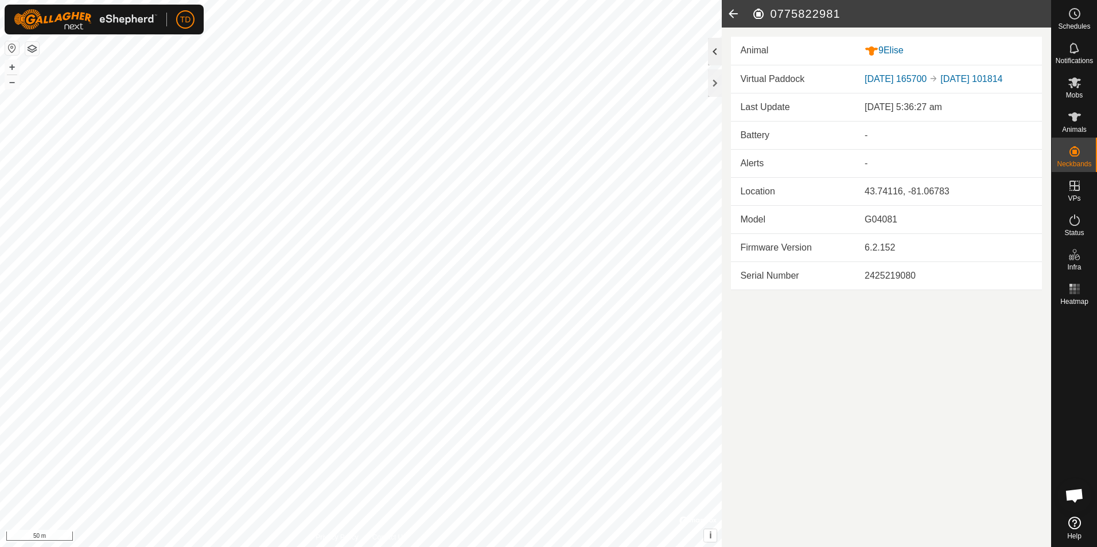
click at [717, 59] on div at bounding box center [715, 52] width 14 height 28
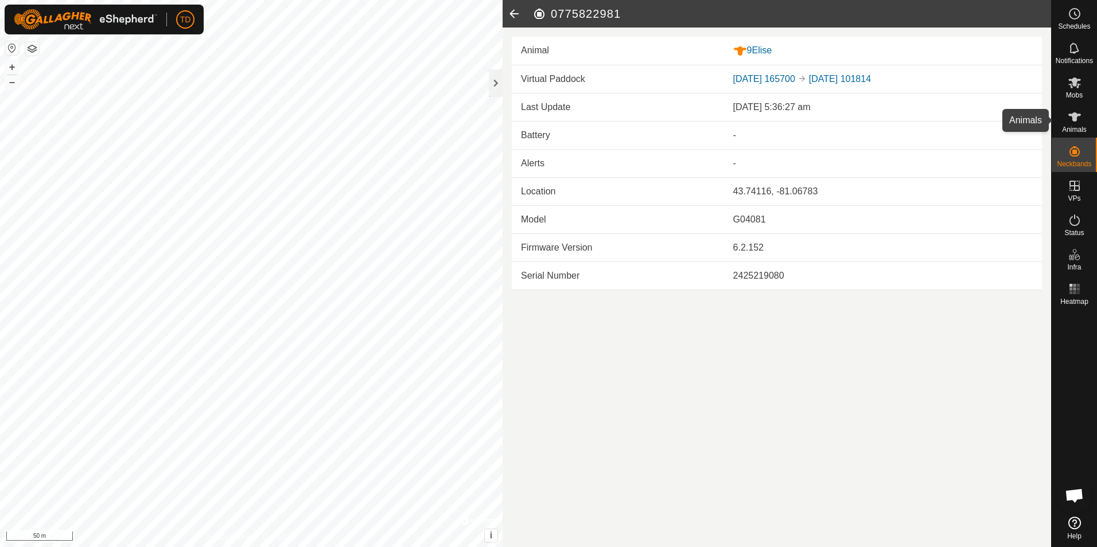
click at [1075, 118] on icon at bounding box center [1075, 116] width 13 height 9
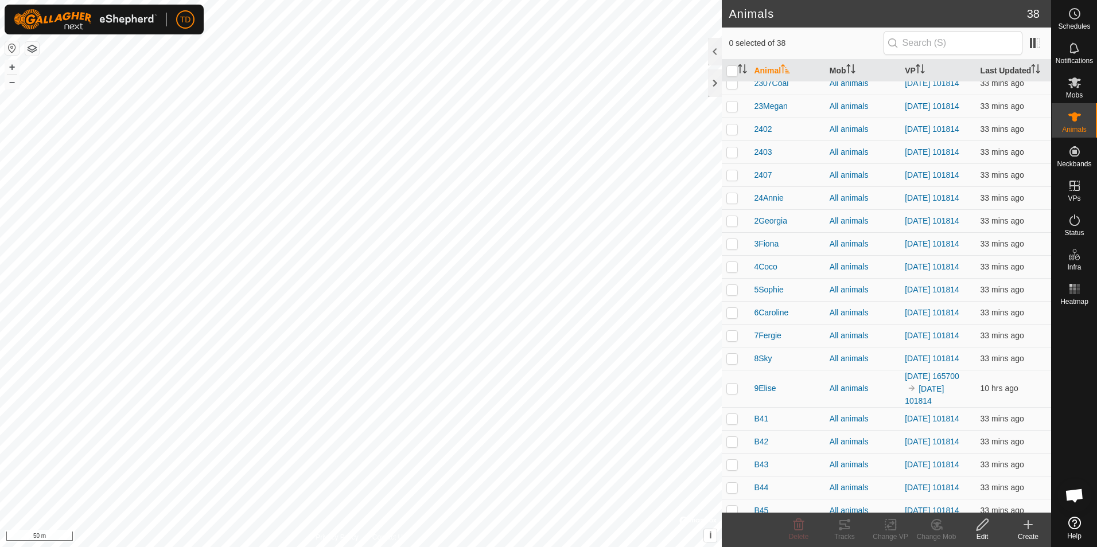
scroll to position [435, 0]
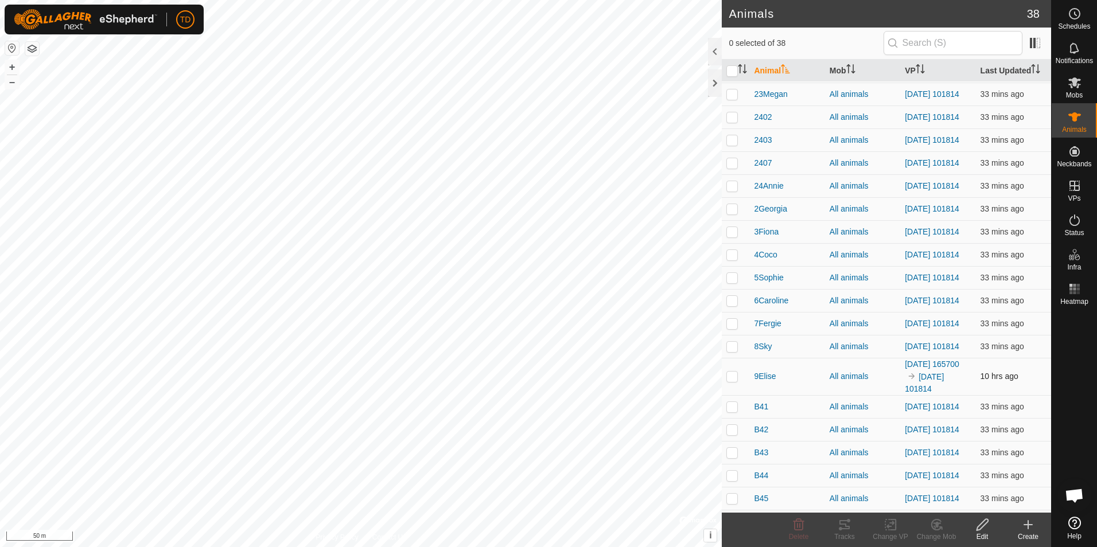
click at [732, 381] on p-checkbox at bounding box center [732, 376] width 11 height 9
checkbox input "true"
click at [888, 533] on div "Change VP" at bounding box center [891, 537] width 46 height 10
click at [919, 496] on link "Turn Off VP" at bounding box center [925, 499] width 114 height 23
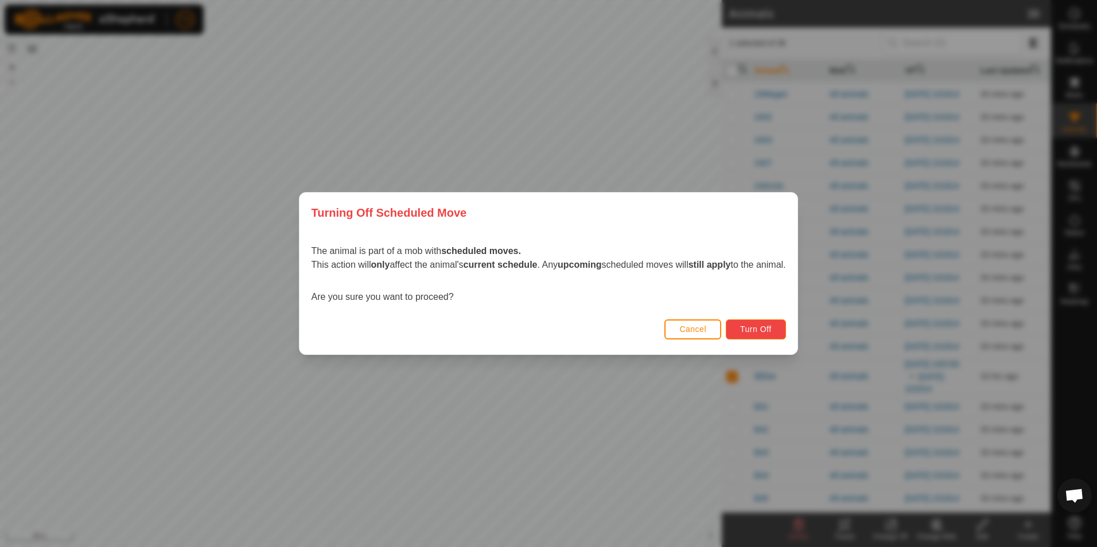
click at [765, 325] on span "Turn Off" at bounding box center [756, 329] width 32 height 9
